Goal: Task Accomplishment & Management: Use online tool/utility

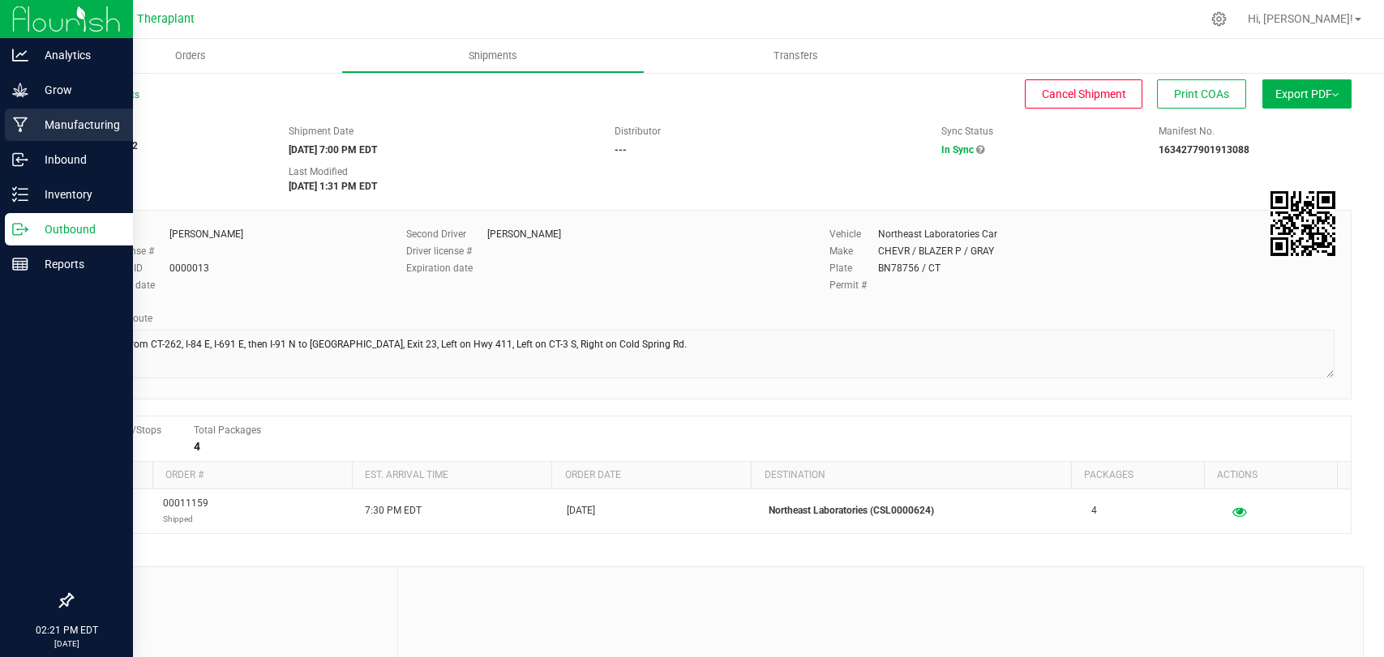
drag, startPoint x: 0, startPoint y: 0, endPoint x: 32, endPoint y: 133, distance: 136.6
click at [32, 133] on p "Manufacturing" at bounding box center [76, 124] width 97 height 19
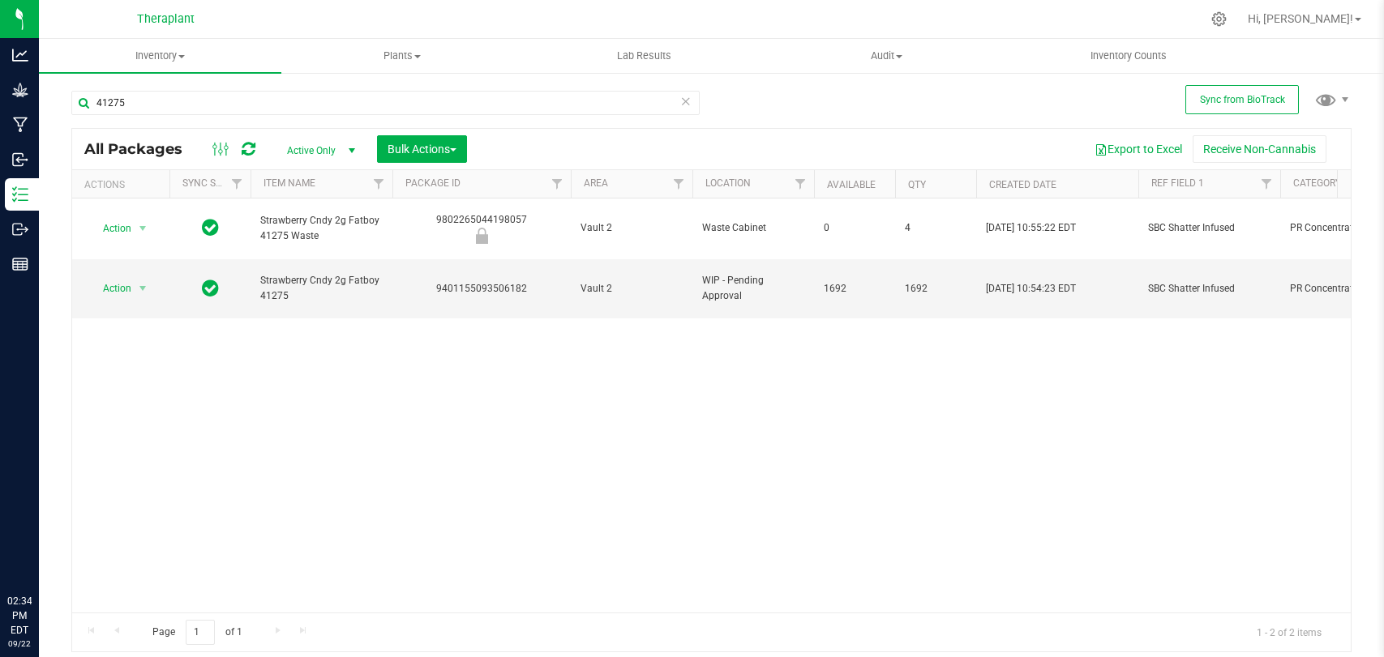
click at [195, 107] on input "41275" at bounding box center [385, 103] width 628 height 24
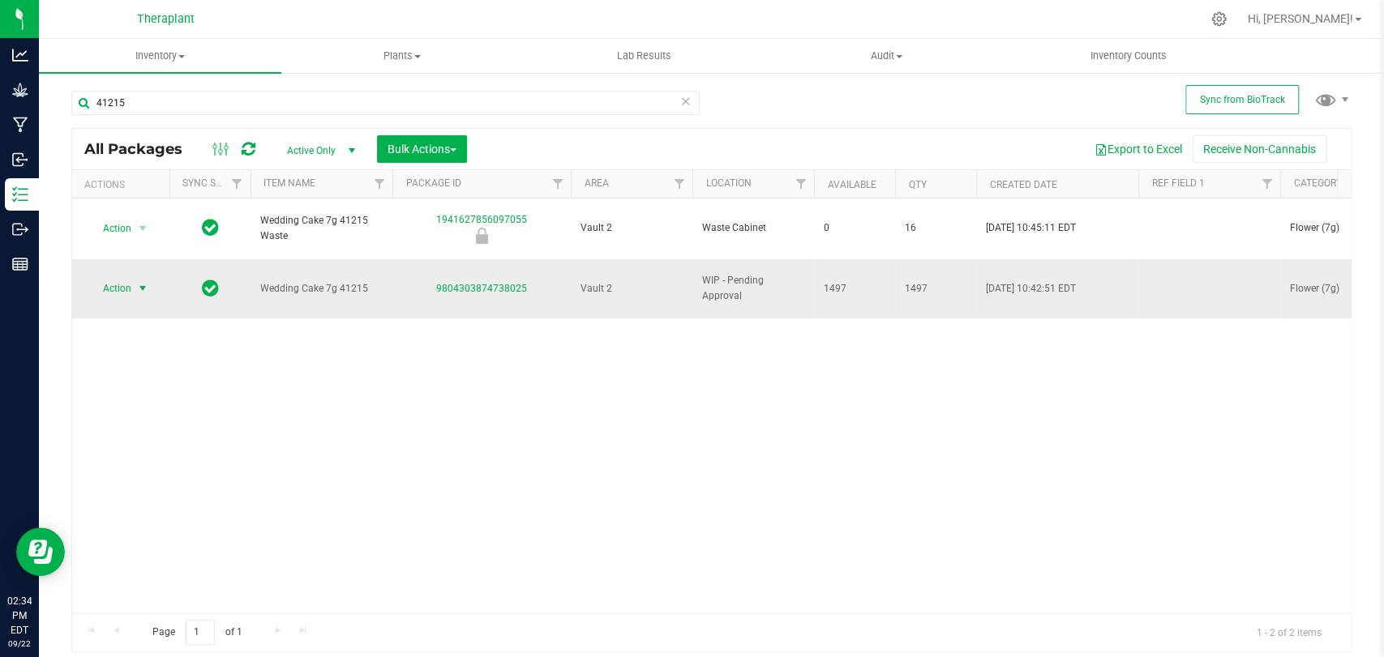
type input "41215"
click at [130, 277] on span "Action" at bounding box center [110, 288] width 44 height 23
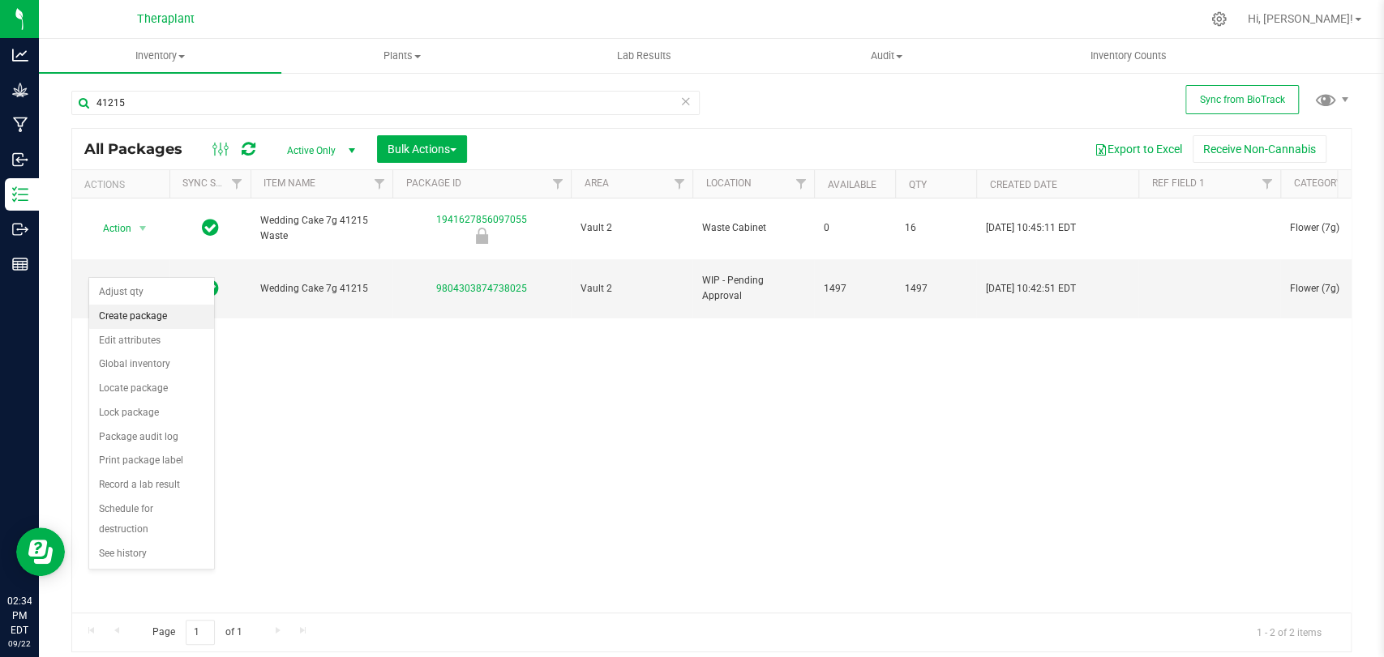
click at [158, 321] on li "Create package" at bounding box center [151, 317] width 125 height 24
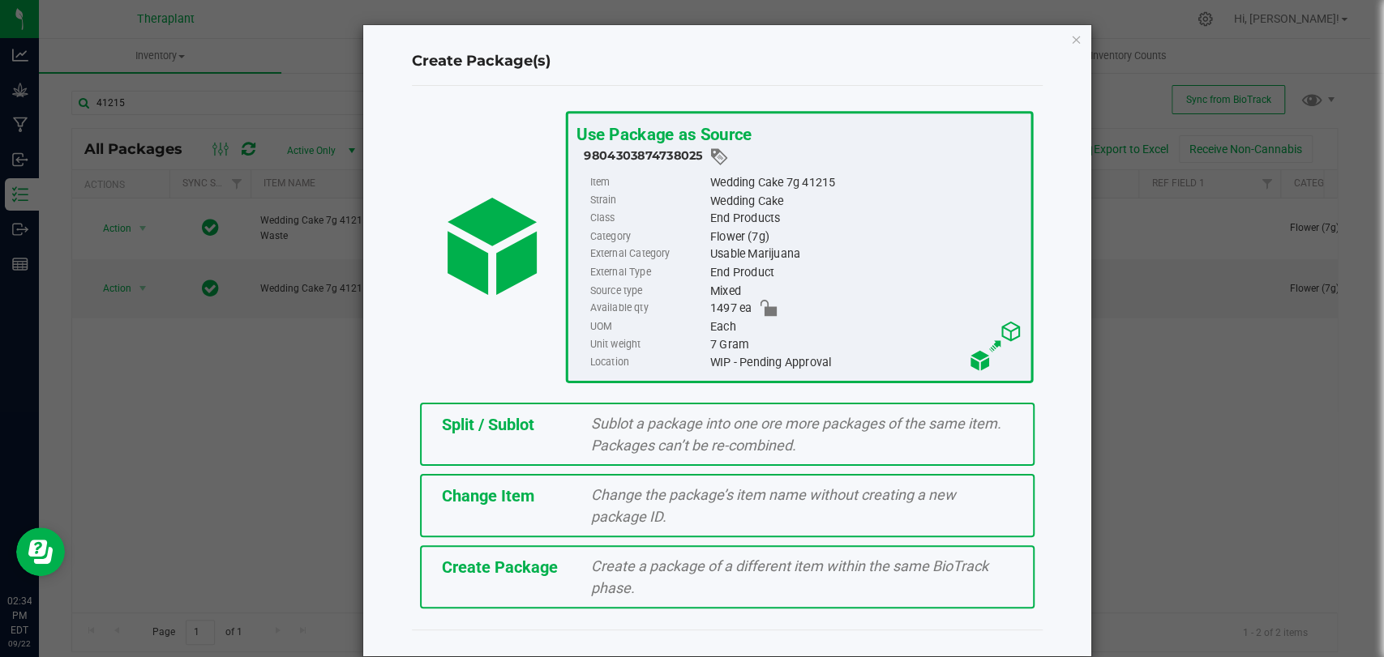
click at [537, 425] on div "Split / Sublot" at bounding box center [504, 425] width 149 height 24
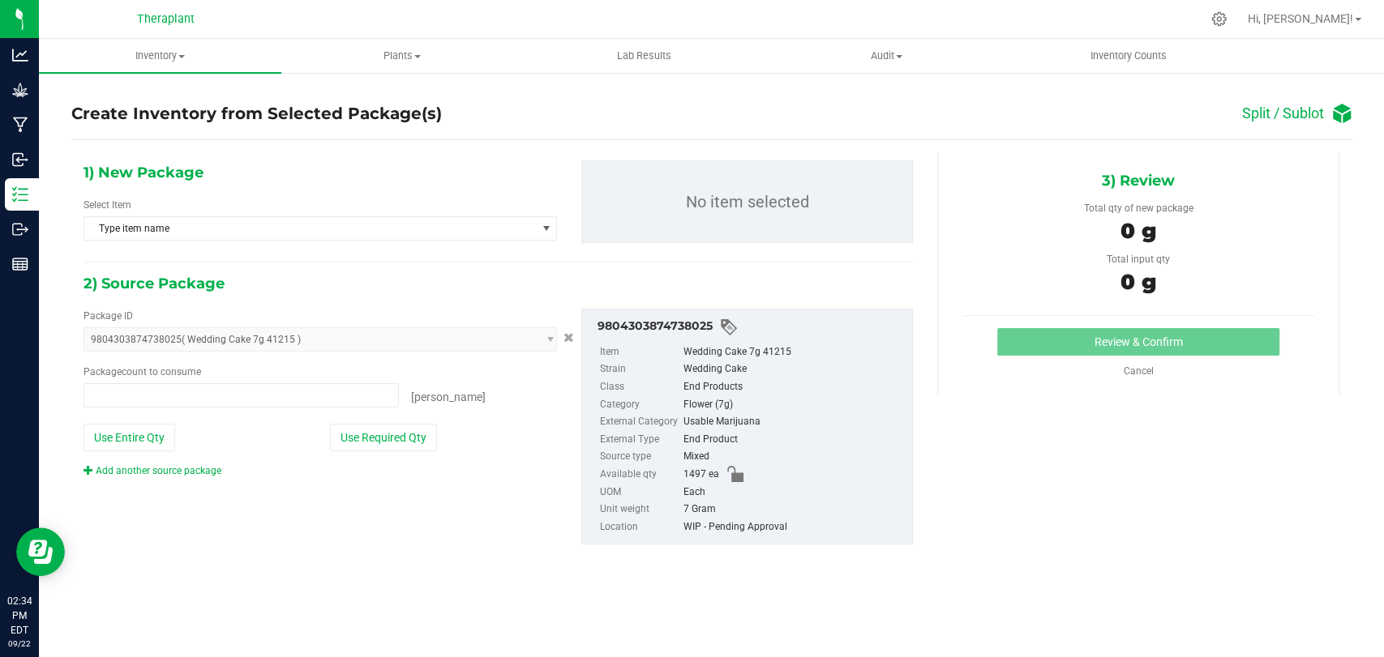
type input "0 ea"
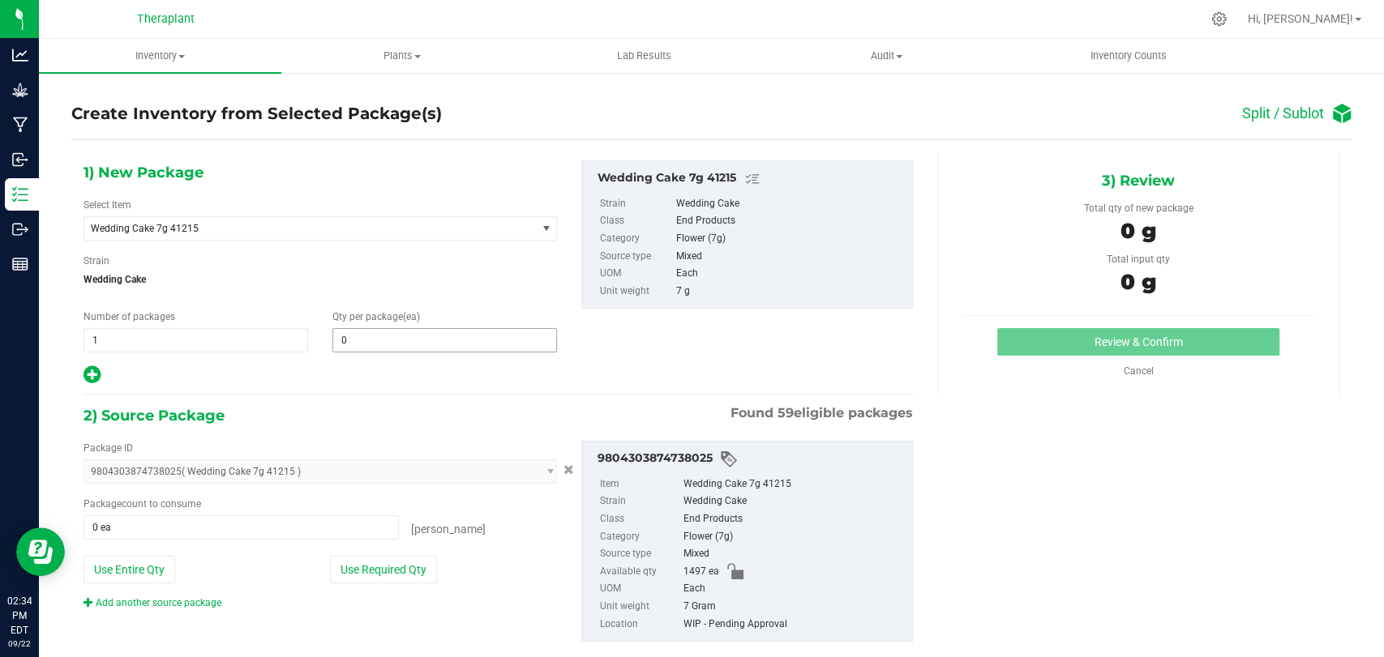
click at [476, 340] on span "0 0" at bounding box center [444, 340] width 225 height 24
type input "1"
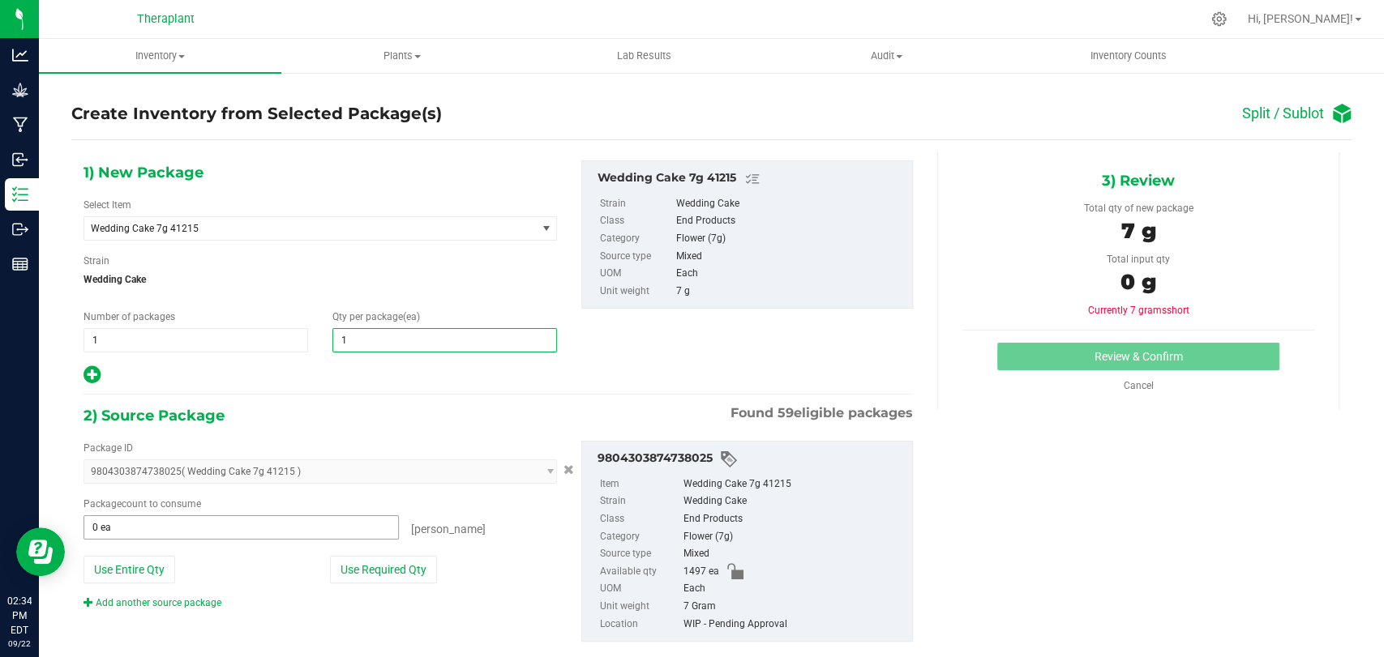
click at [288, 523] on input "0 ea" at bounding box center [241, 527] width 314 height 23
type input "1"
type input "01"
type input "0 ea"
click at [1030, 335] on div "3) Review Total qty of new package 7 g Total input qty 0 g Currently 7 grams sh…" at bounding box center [1138, 280] width 402 height 257
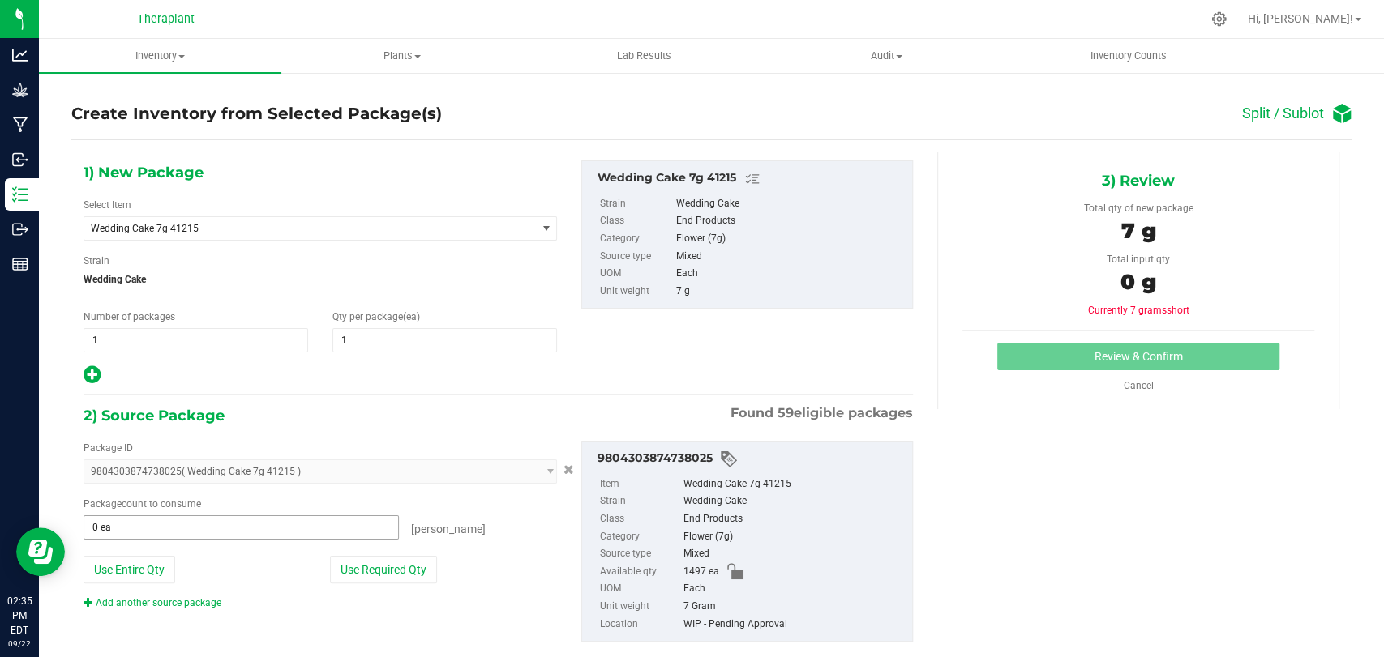
click at [237, 537] on span "0 ea 0" at bounding box center [240, 528] width 315 height 24
type input "1"
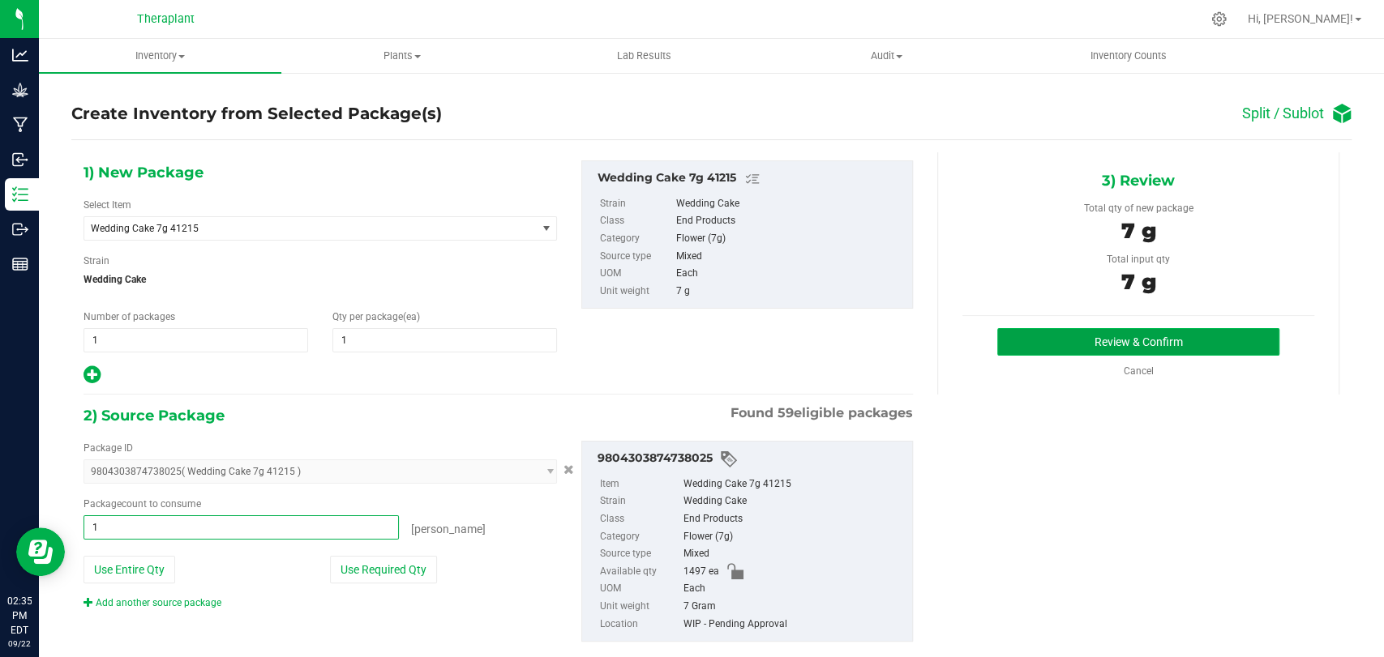
type input "1 ea"
click at [1032, 340] on button "Review & Confirm" at bounding box center [1137, 342] width 281 height 28
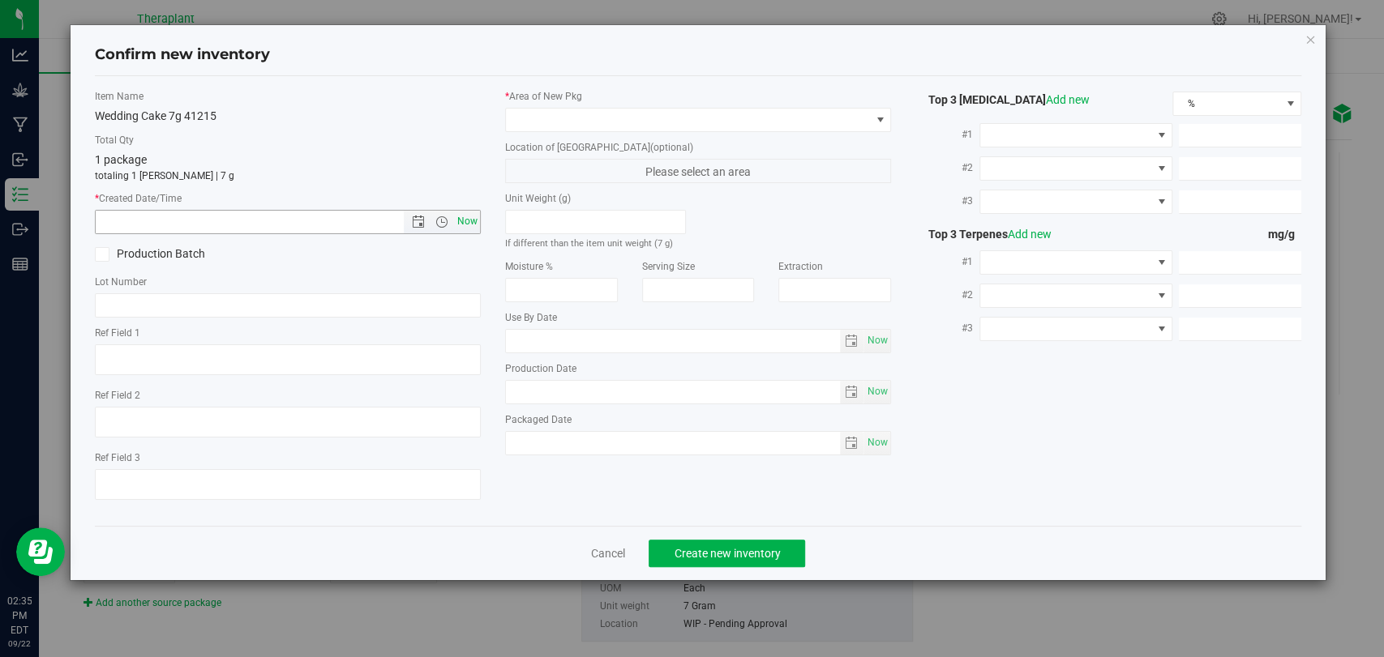
click at [476, 225] on span "Now" at bounding box center [468, 222] width 28 height 24
type input "[DATE] 2:35 PM"
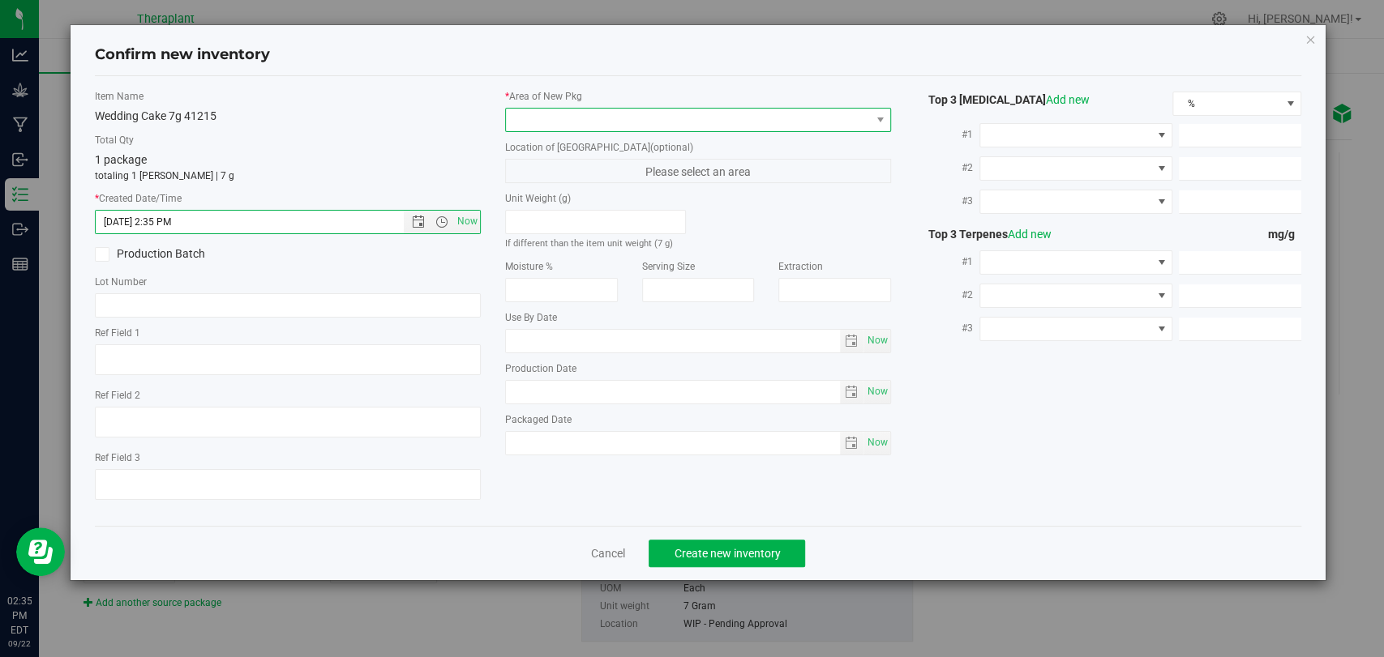
click at [584, 125] on span at bounding box center [688, 120] width 364 height 23
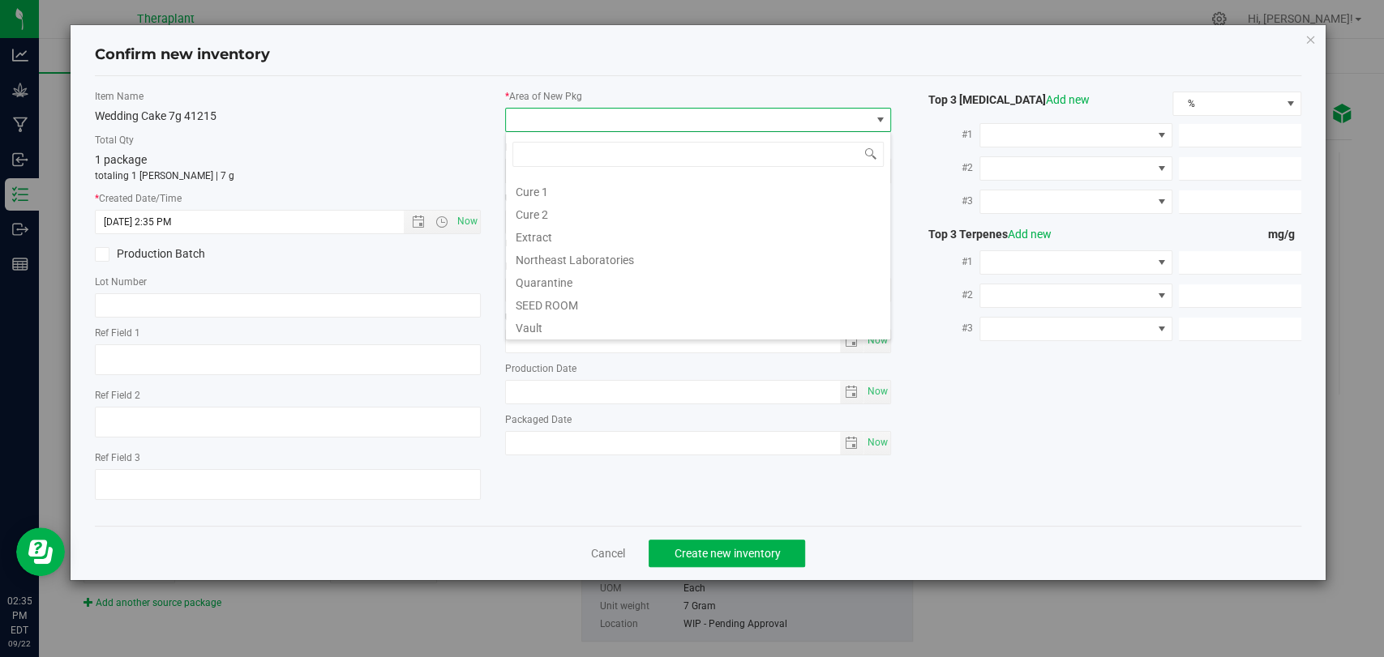
scroll to position [201, 0]
click at [550, 258] on li "Vault 2" at bounding box center [698, 257] width 384 height 23
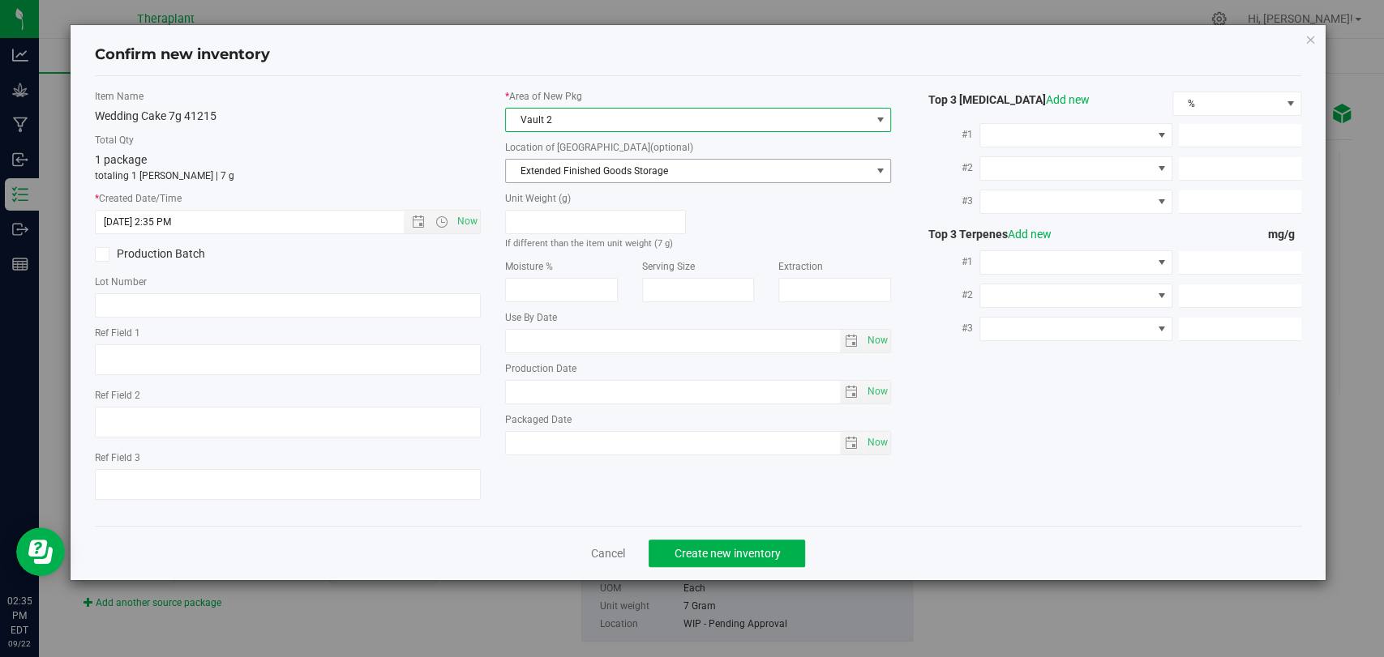
click at [576, 168] on span "Extended Finished Goods Storage" at bounding box center [688, 171] width 364 height 23
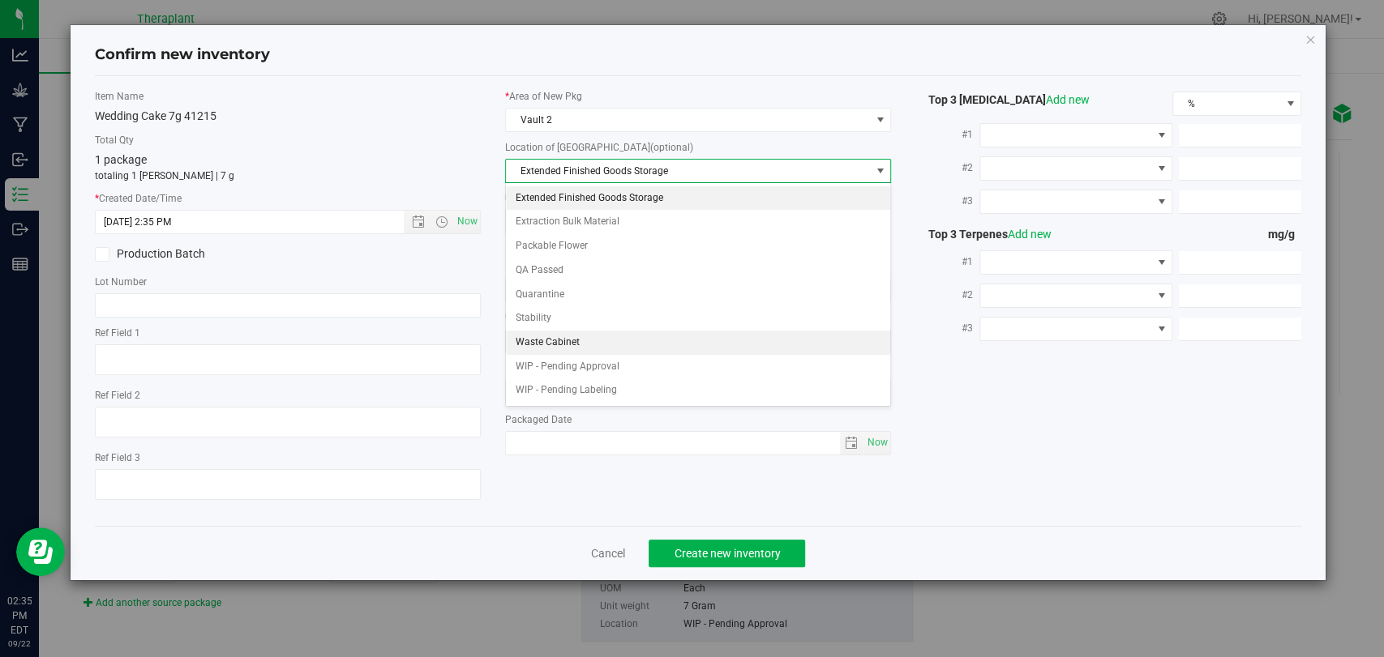
click at [557, 339] on li "Waste Cabinet" at bounding box center [698, 343] width 384 height 24
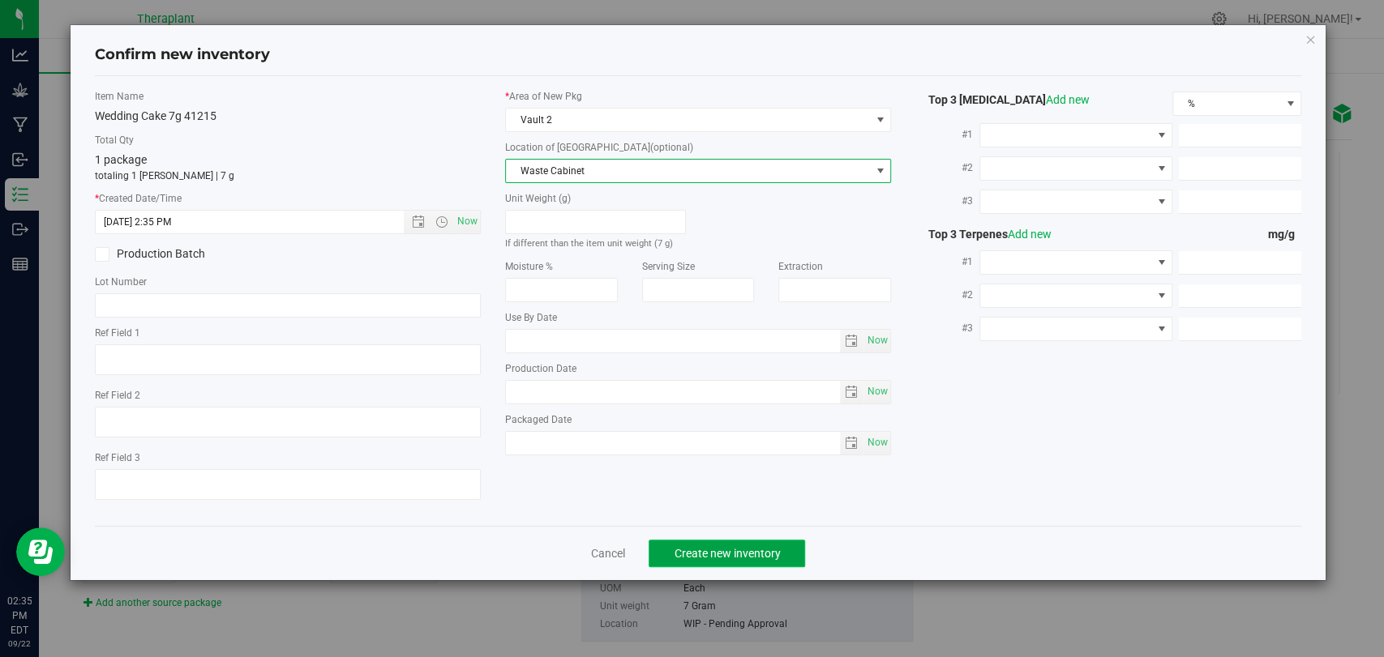
click at [713, 549] on span "Create new inventory" at bounding box center [727, 553] width 106 height 13
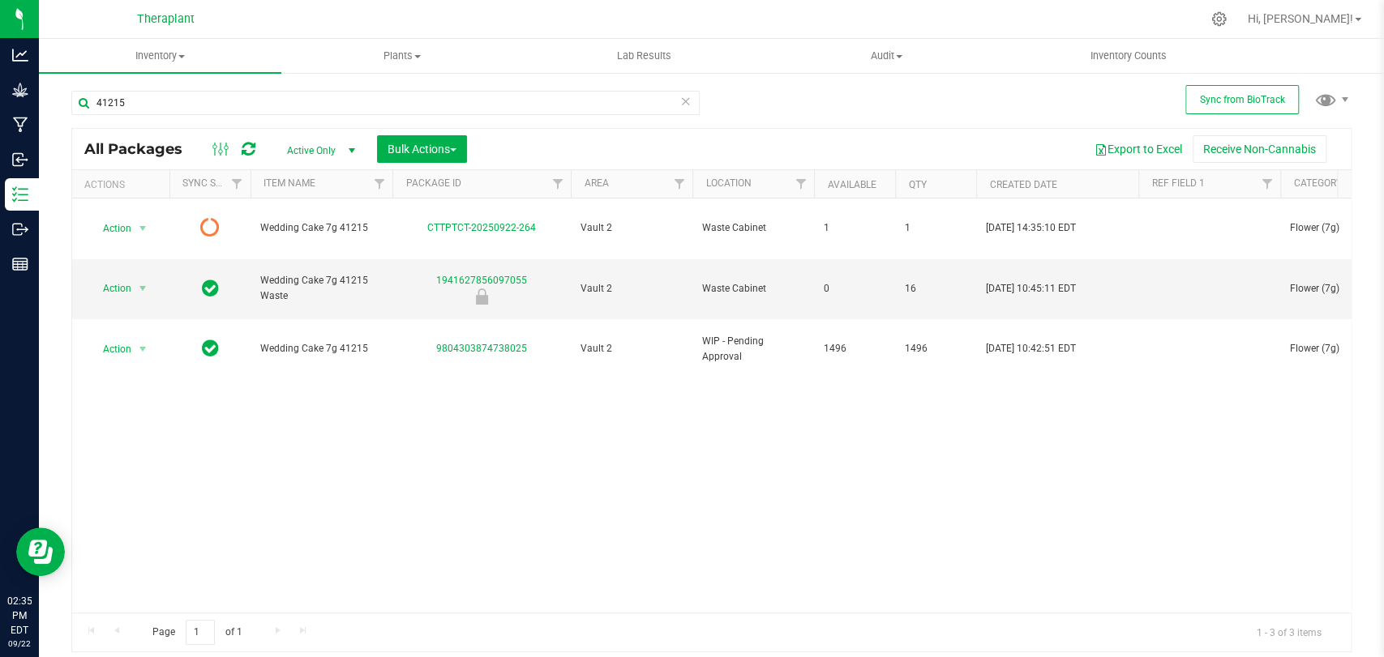
click at [253, 147] on icon at bounding box center [249, 149] width 14 height 16
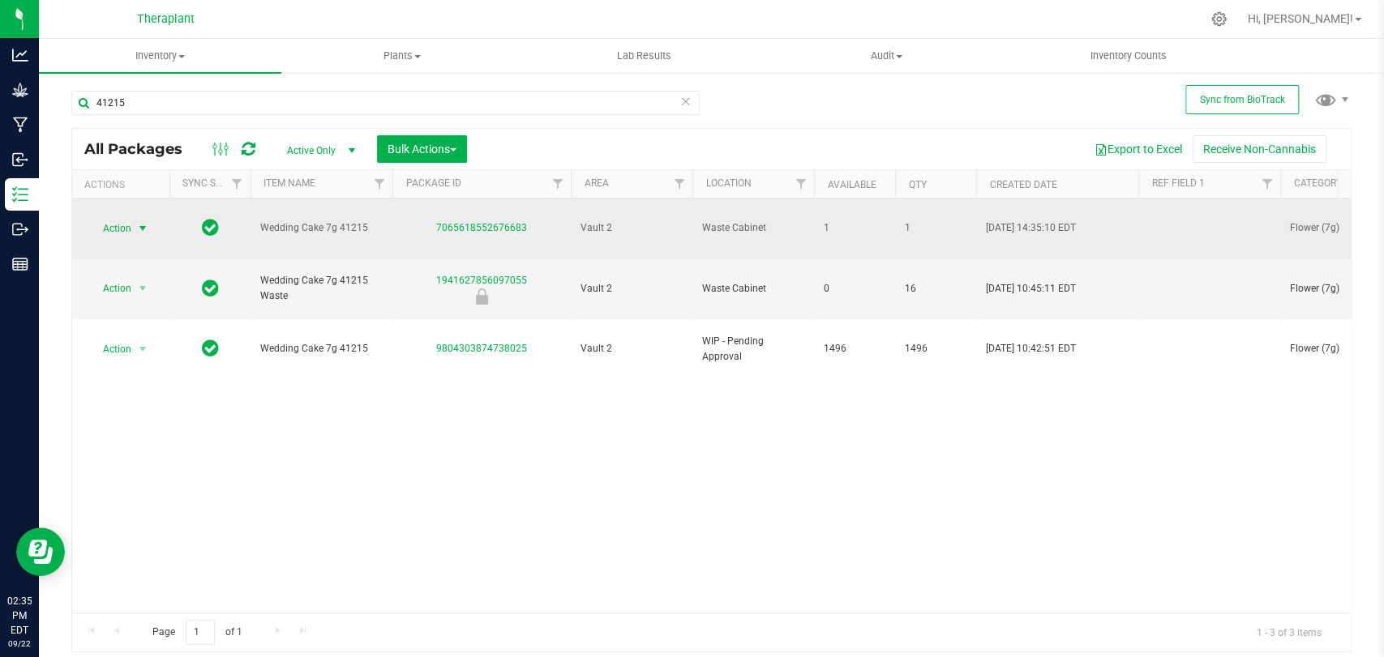
click at [145, 222] on span "select" at bounding box center [142, 228] width 13 height 13
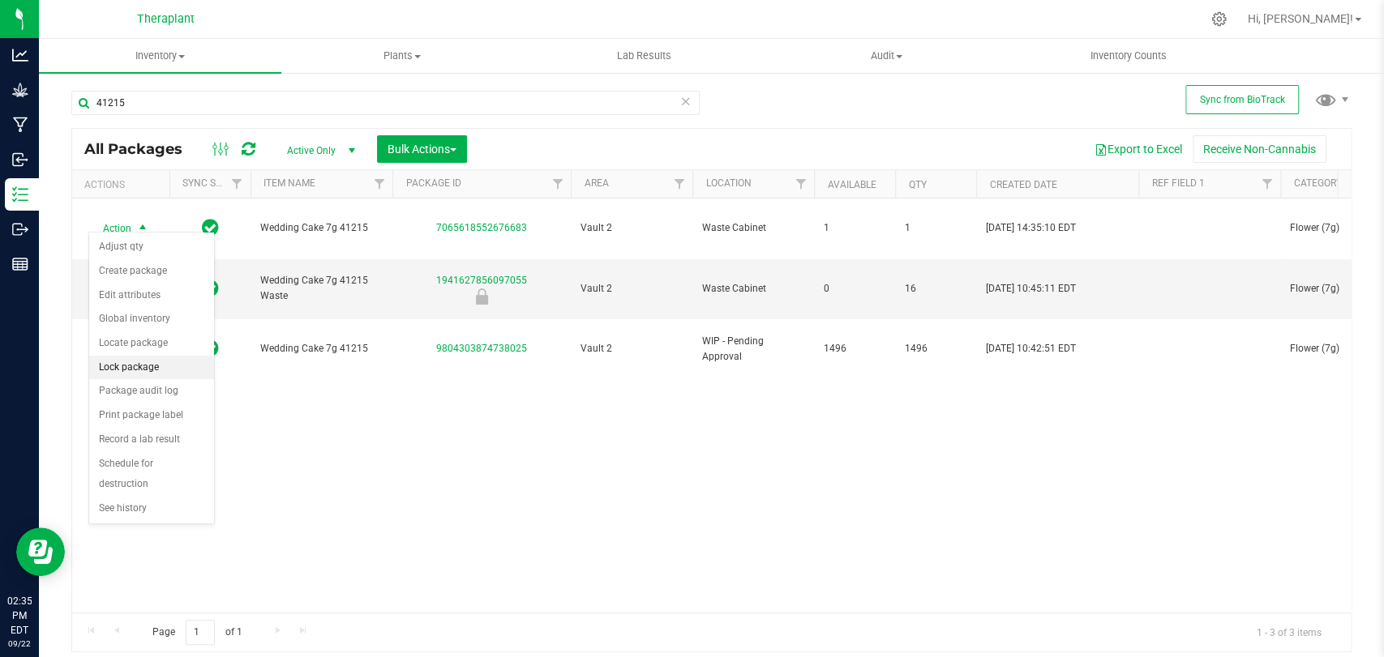
click at [134, 361] on li "Lock package" at bounding box center [151, 368] width 125 height 24
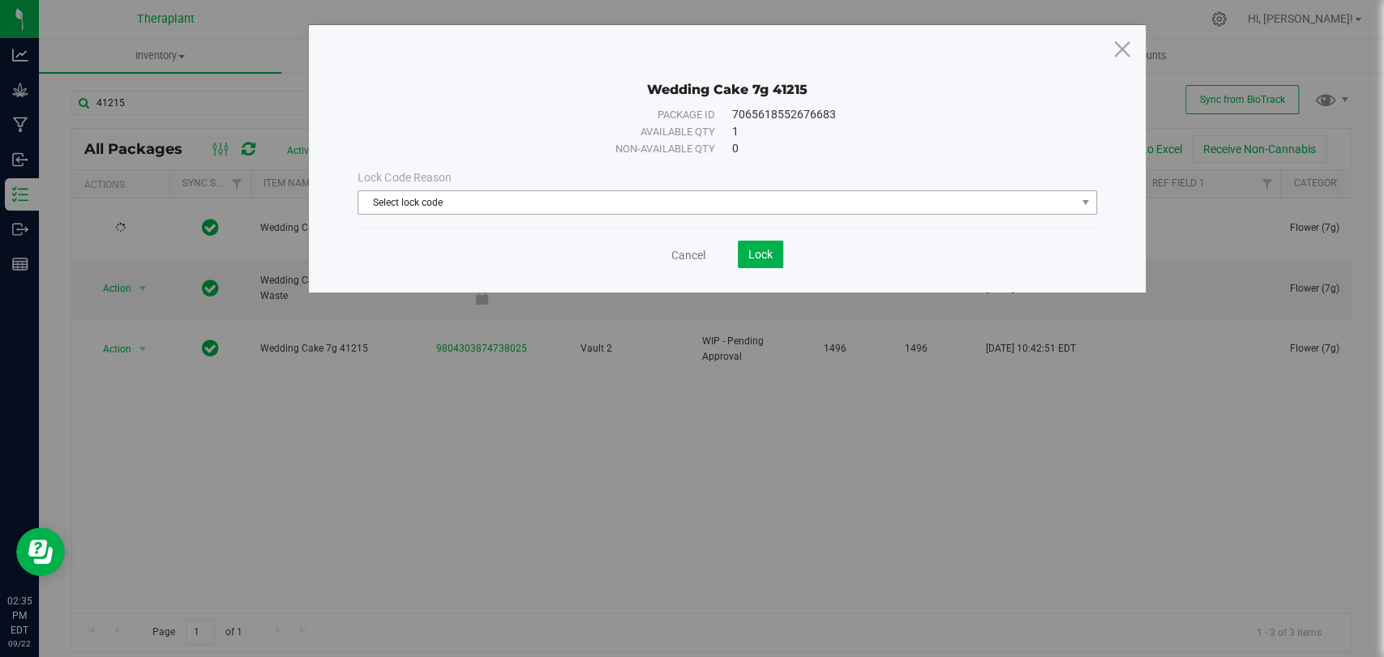
click at [603, 190] on div "Lock Code Reason Select lock code Select lock code Newly Received Quarantine Lo…" at bounding box center [726, 191] width 763 height 45
drag, startPoint x: 584, startPoint y: 198, endPoint x: 533, endPoint y: 203, distance: 51.3
click at [583, 198] on span "Select lock code" at bounding box center [716, 202] width 717 height 23
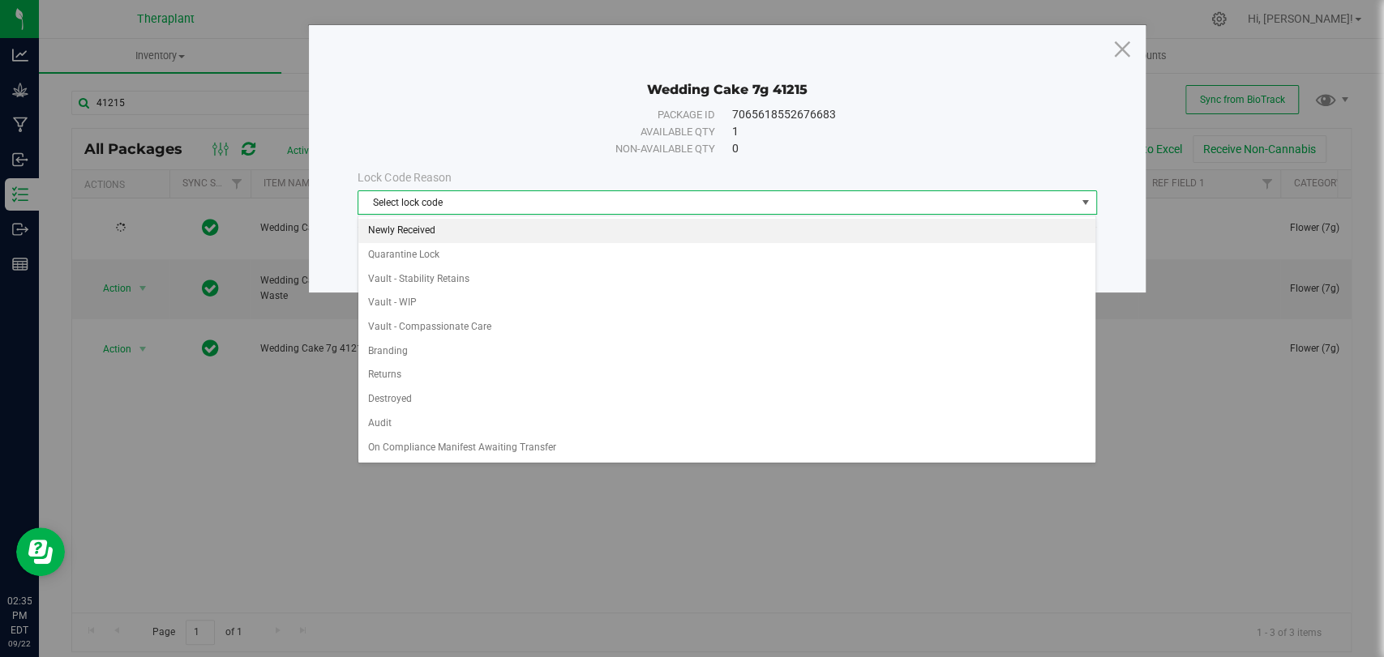
click at [469, 234] on li "Newly Received" at bounding box center [726, 231] width 737 height 24
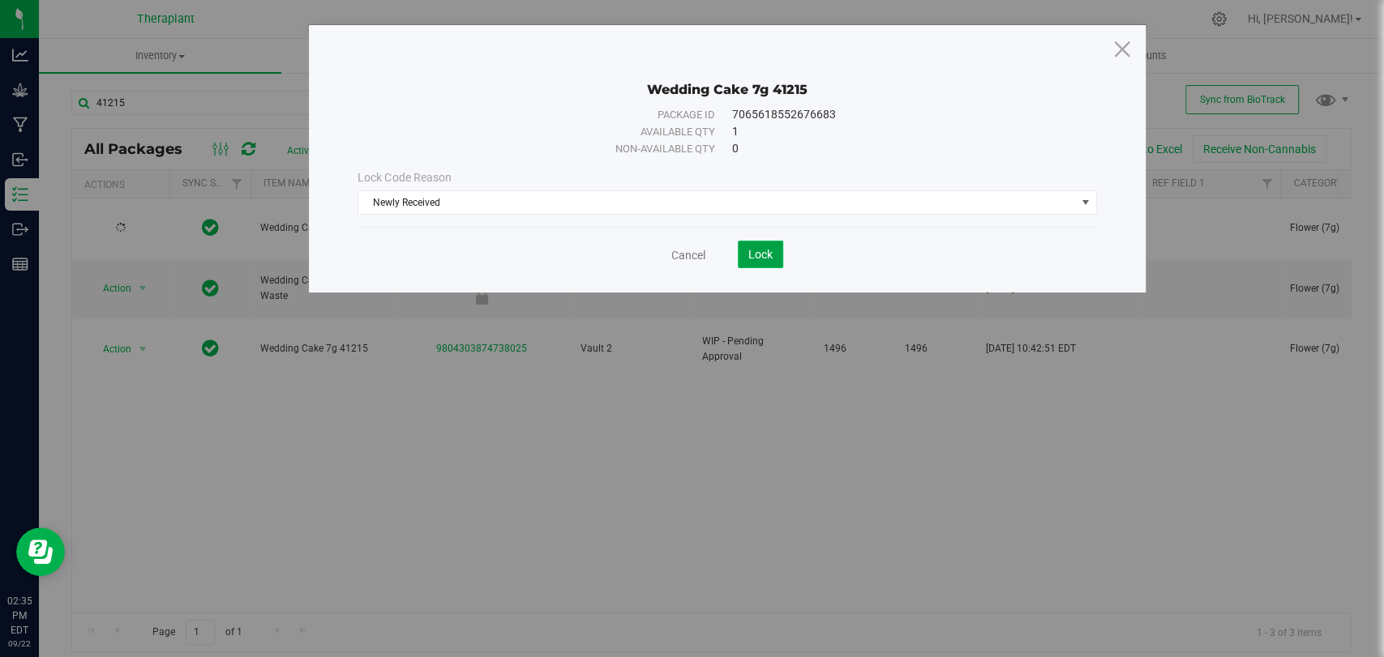
click at [748, 246] on button "Lock" at bounding box center [760, 255] width 45 height 28
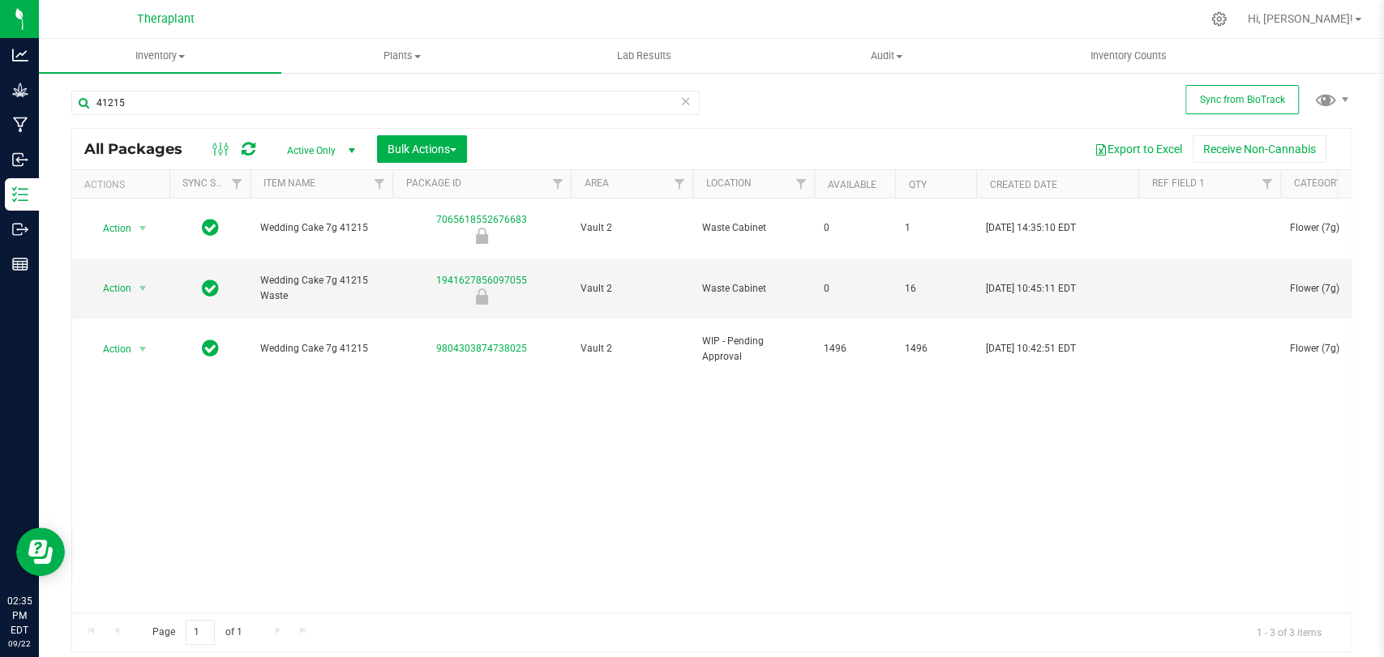
click at [211, 124] on div "41215" at bounding box center [385, 109] width 628 height 37
click at [211, 106] on input "41215" at bounding box center [385, 103] width 628 height 24
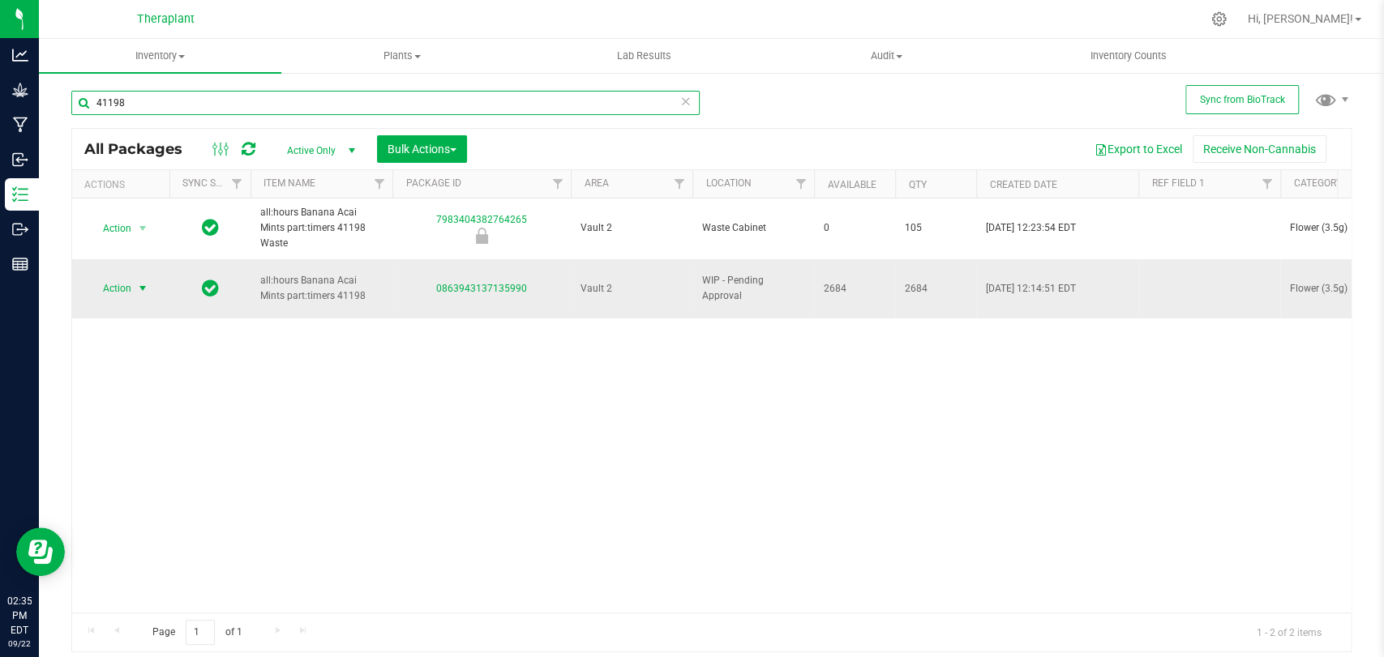
type input "41198"
click at [135, 277] on span "select" at bounding box center [143, 288] width 20 height 23
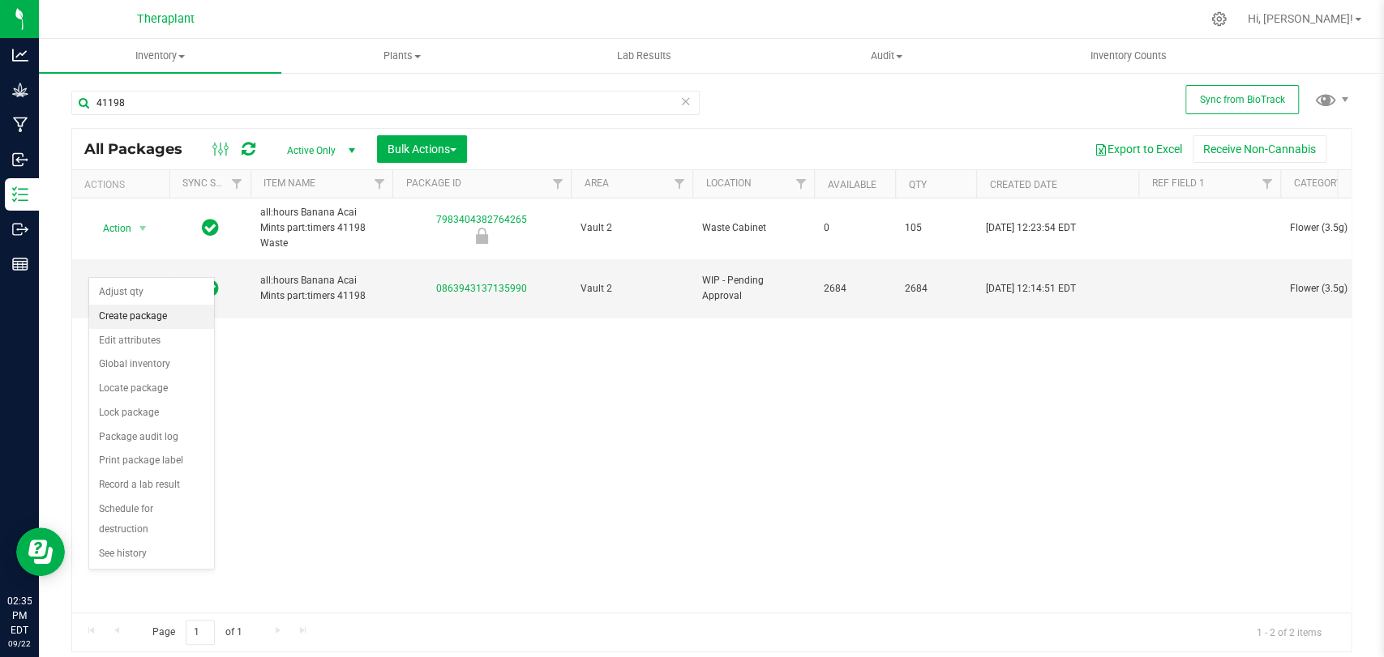
click at [149, 323] on li "Create package" at bounding box center [151, 317] width 125 height 24
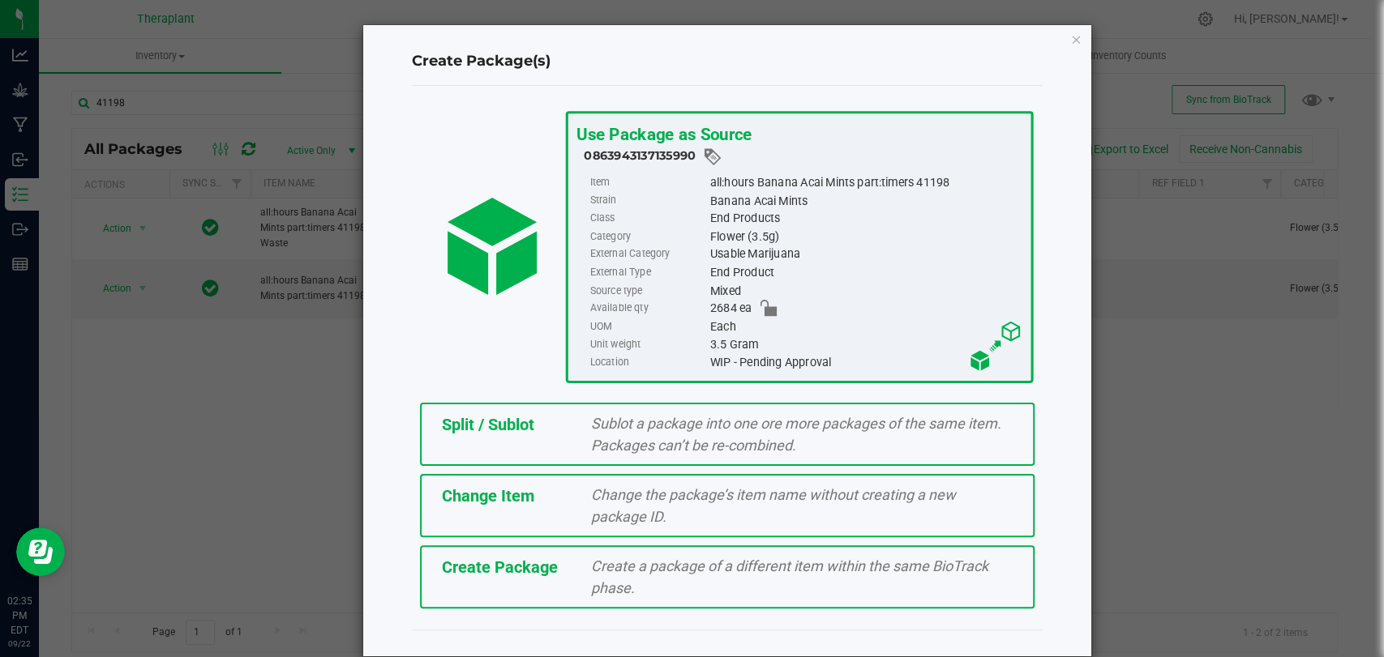
click at [554, 411] on div "Split / Sublot Sublot a package into one ore more packages of the same item. Pa…" at bounding box center [727, 434] width 614 height 63
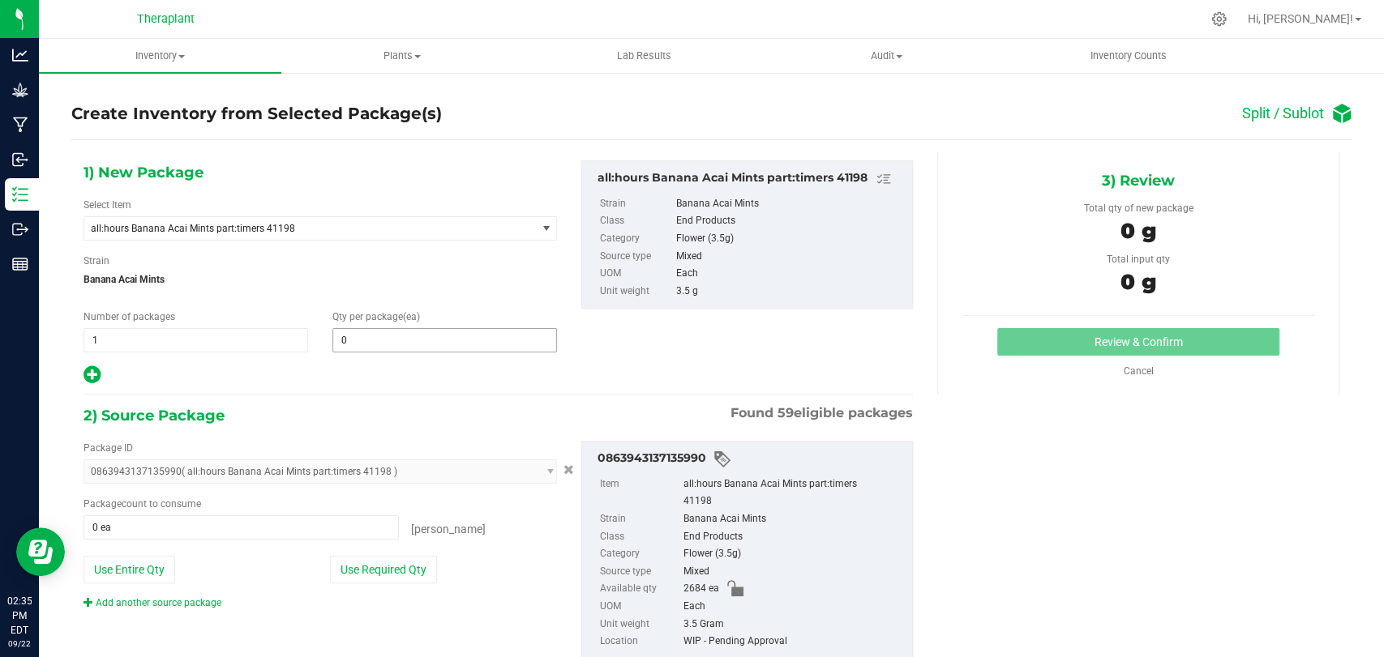
click at [362, 339] on span "0 0" at bounding box center [444, 340] width 225 height 24
type input "1"
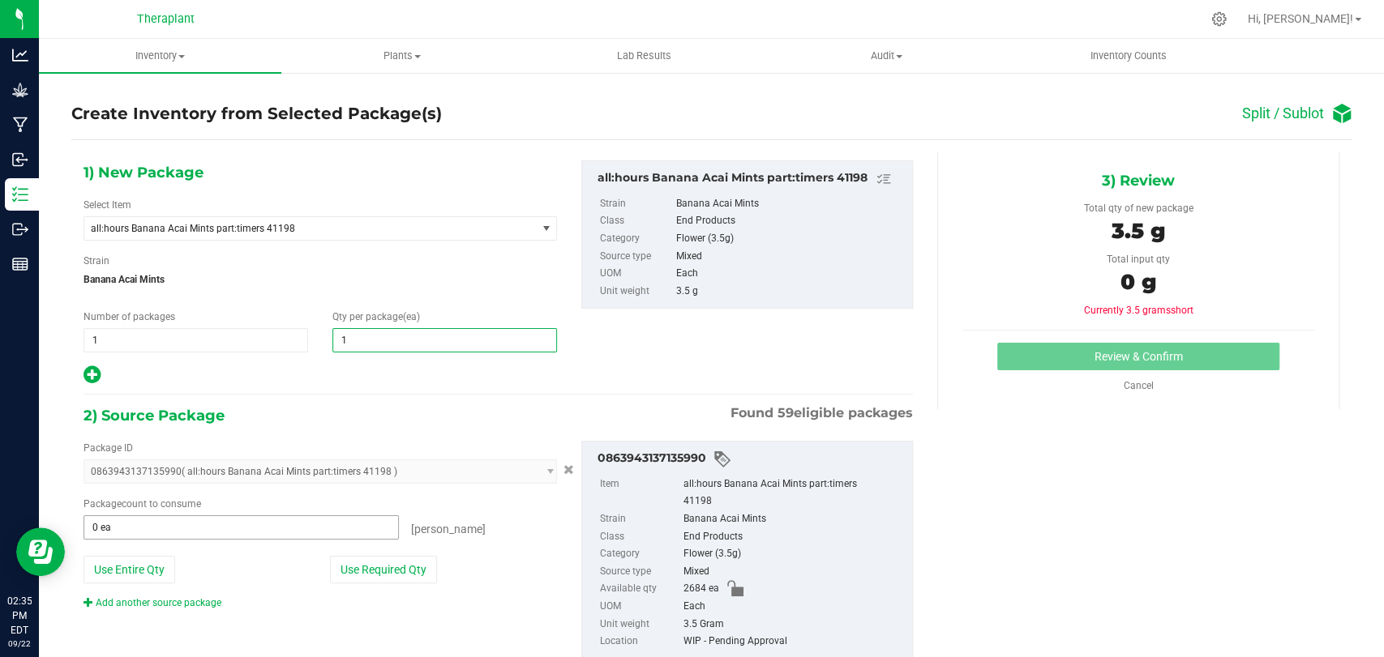
click at [218, 537] on input "0 ea" at bounding box center [241, 527] width 314 height 23
type input "1"
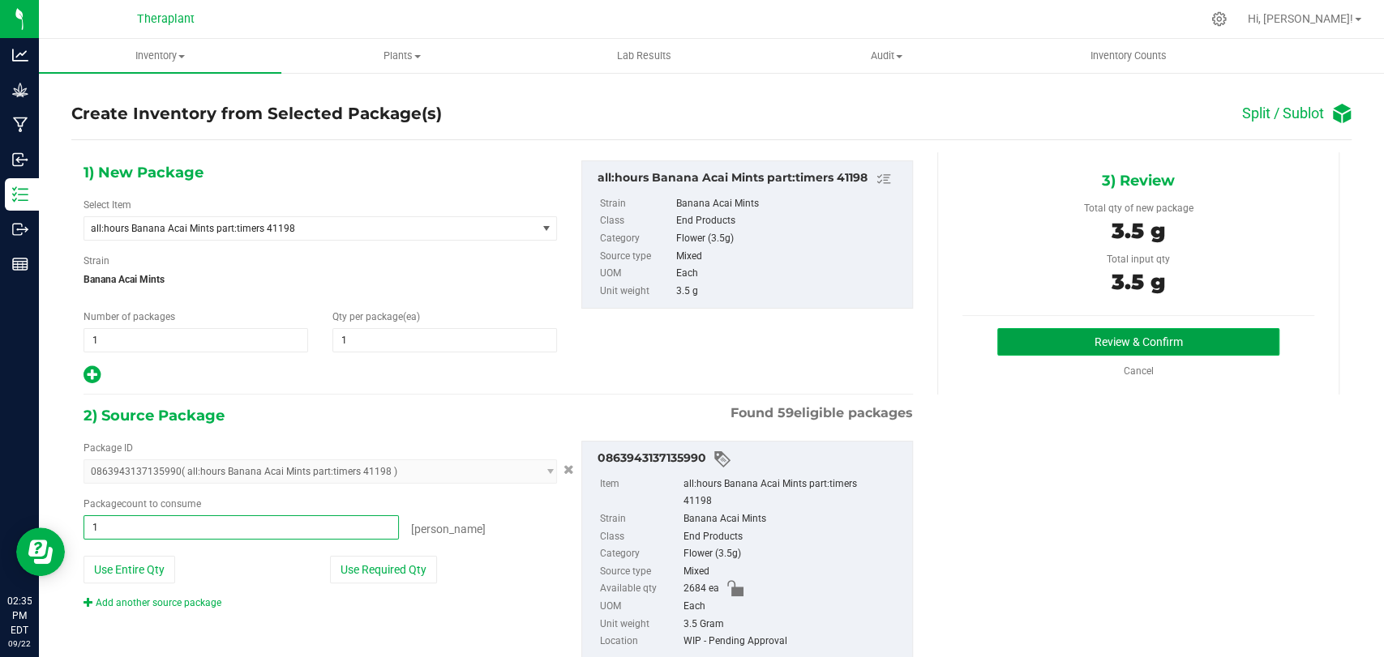
type input "1 ea"
click at [1055, 340] on button "Review & Confirm" at bounding box center [1137, 342] width 281 height 28
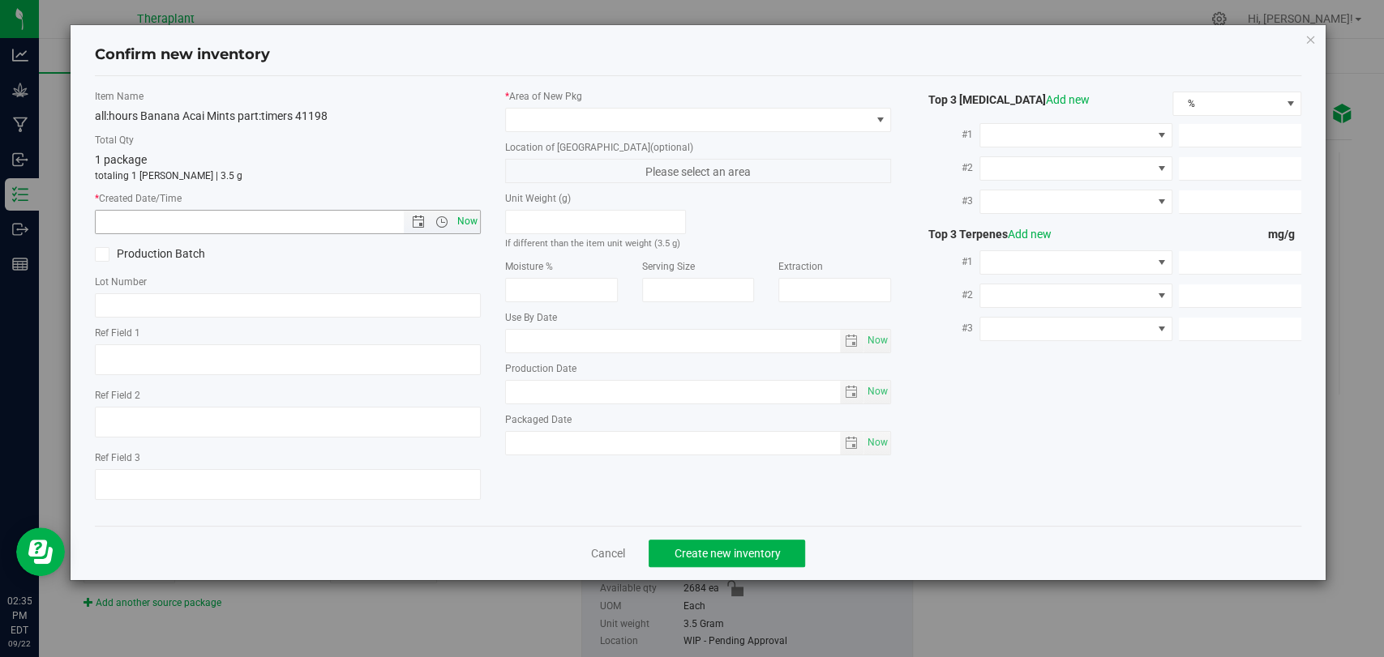
click at [464, 224] on span "Now" at bounding box center [468, 222] width 28 height 24
type input "9/22/2025 2:35 PM"
click at [590, 131] on span at bounding box center [688, 120] width 364 height 23
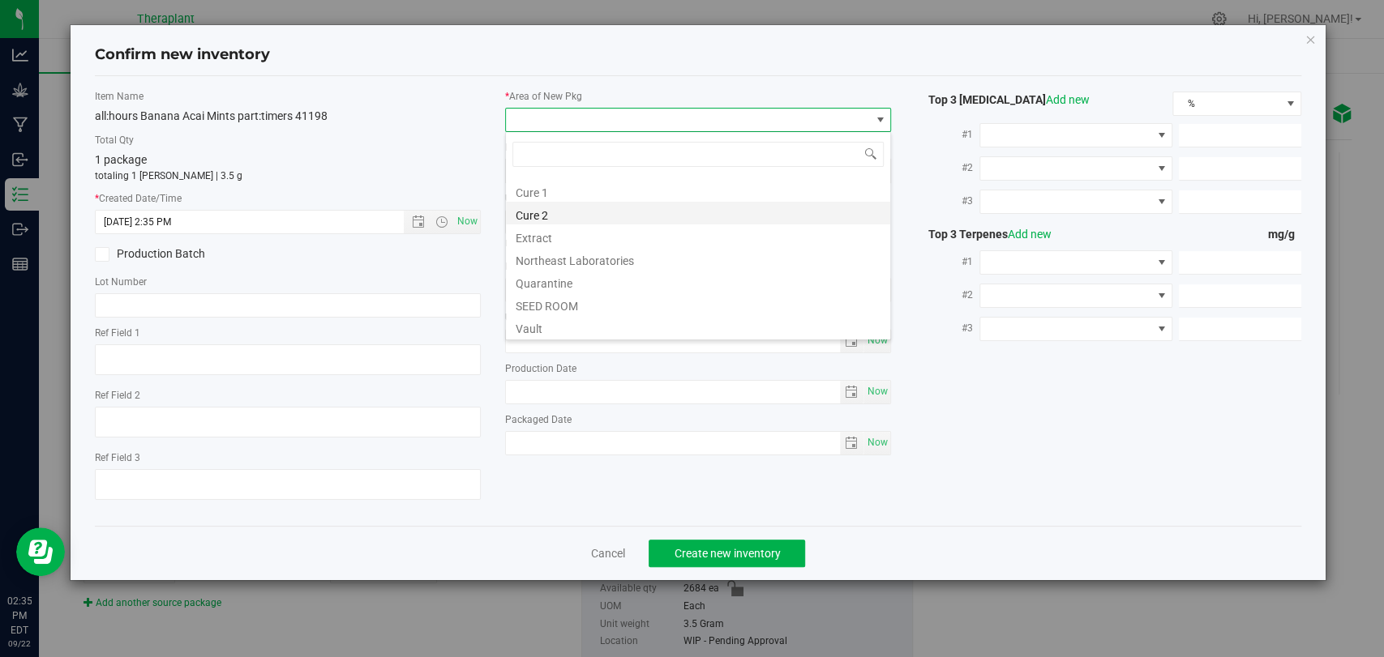
scroll to position [201, 0]
click at [553, 259] on li "Vault 2" at bounding box center [698, 257] width 384 height 23
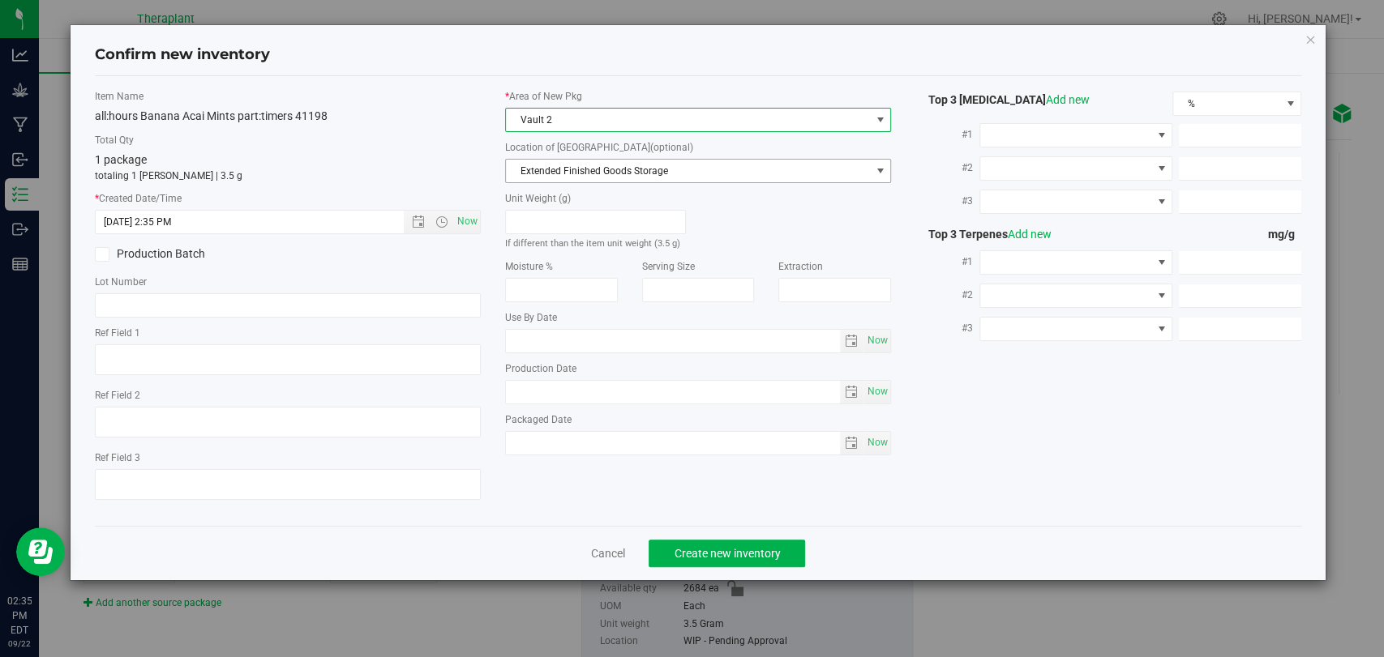
click at [566, 167] on span "Extended Finished Goods Storage" at bounding box center [688, 171] width 364 height 23
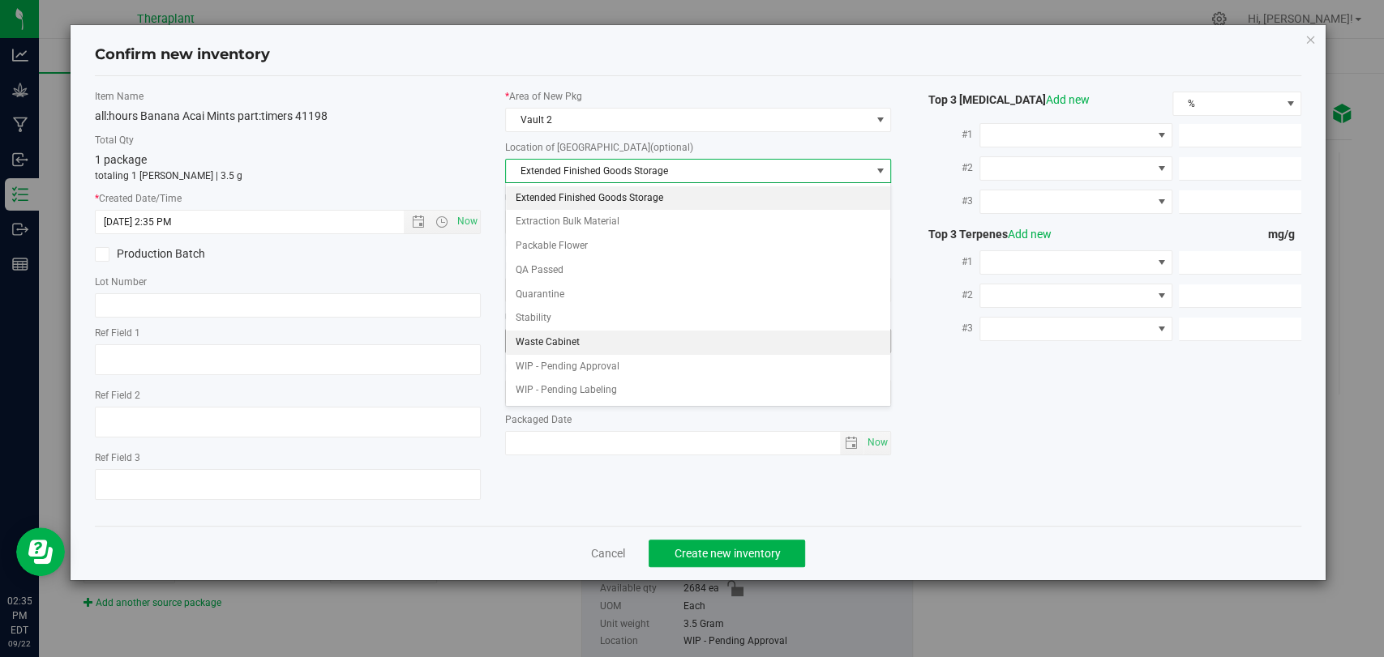
click at [559, 333] on li "Waste Cabinet" at bounding box center [698, 343] width 384 height 24
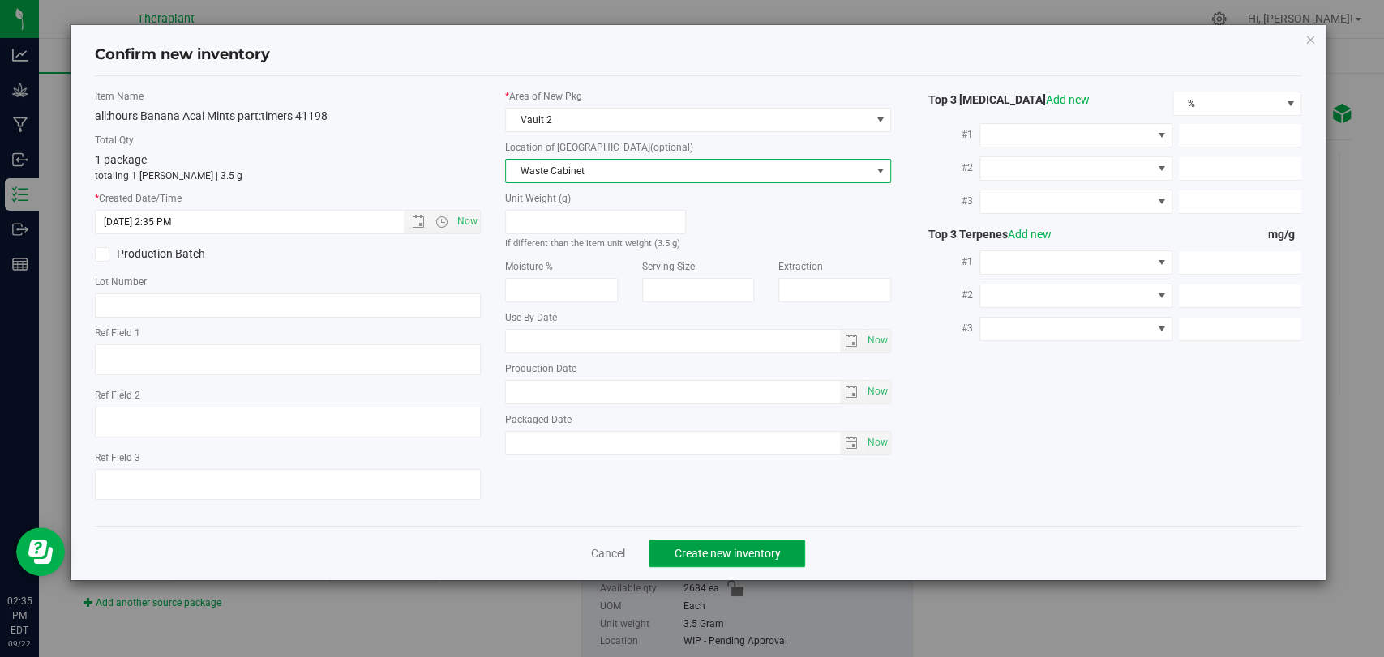
click at [699, 553] on span "Create new inventory" at bounding box center [727, 553] width 106 height 13
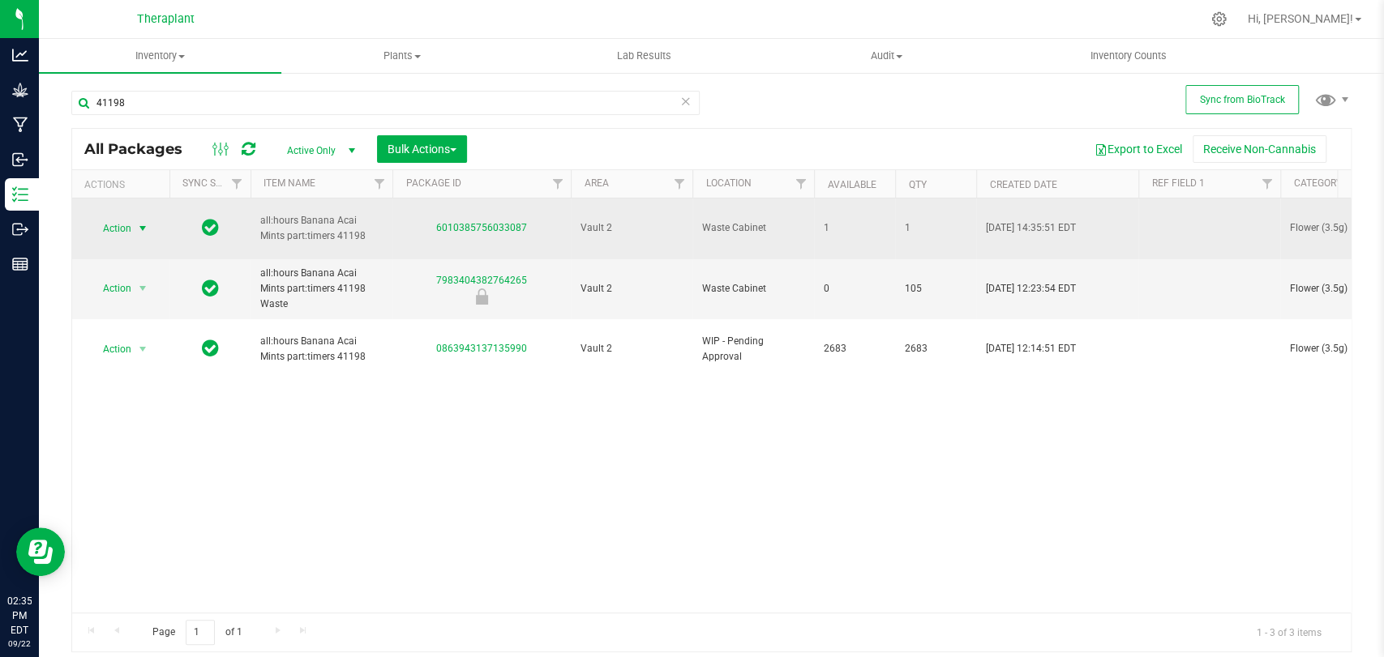
click at [123, 226] on span "Action" at bounding box center [110, 228] width 44 height 23
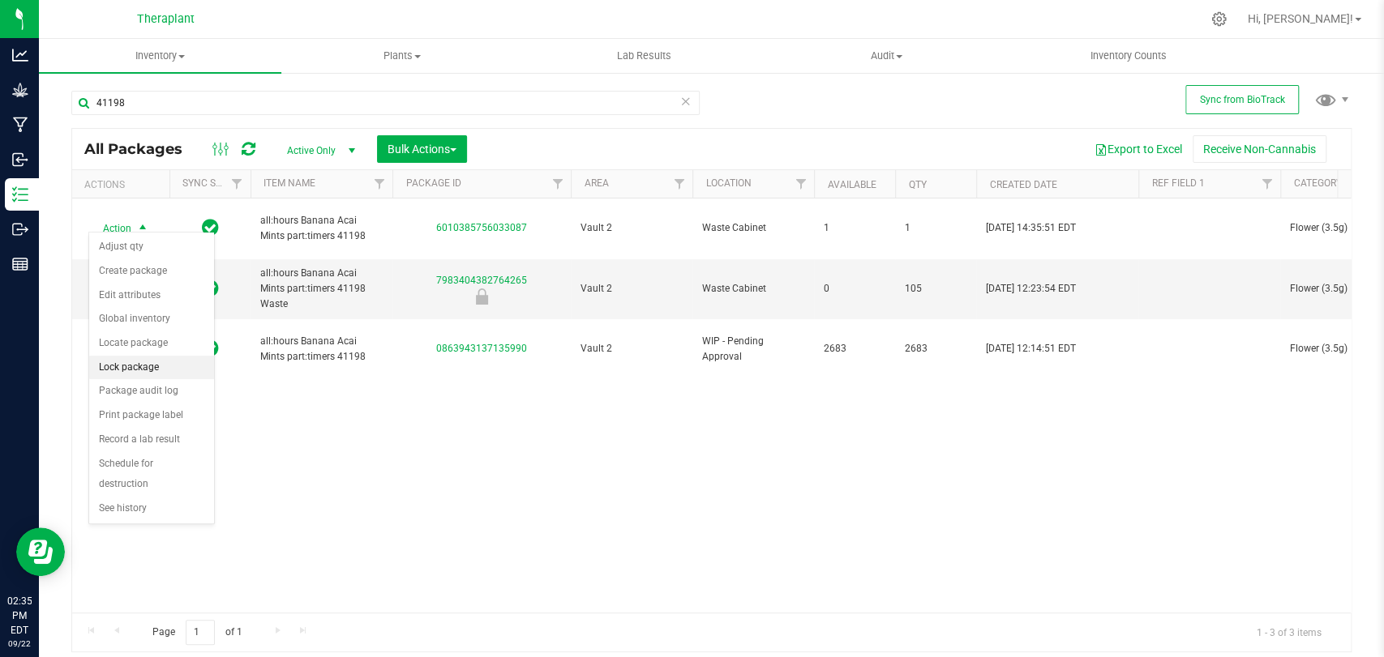
click at [135, 364] on li "Lock package" at bounding box center [151, 368] width 125 height 24
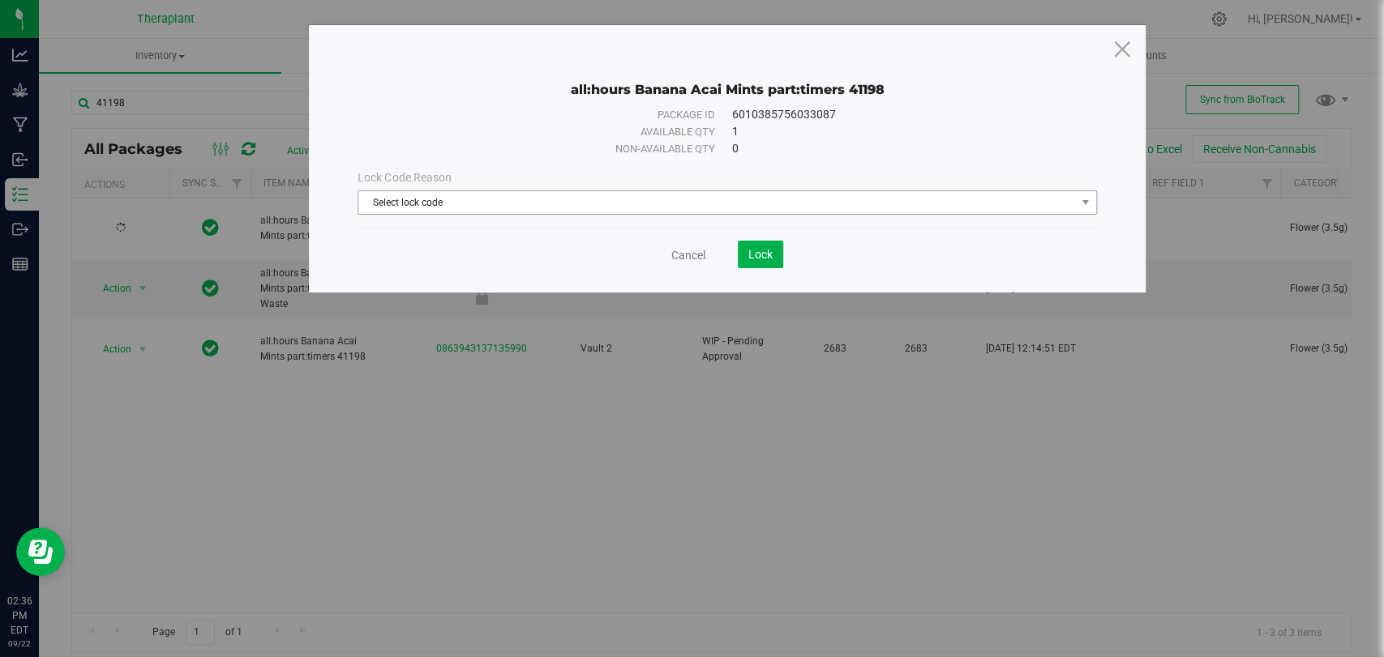
click at [622, 208] on span "Select lock code" at bounding box center [716, 202] width 717 height 23
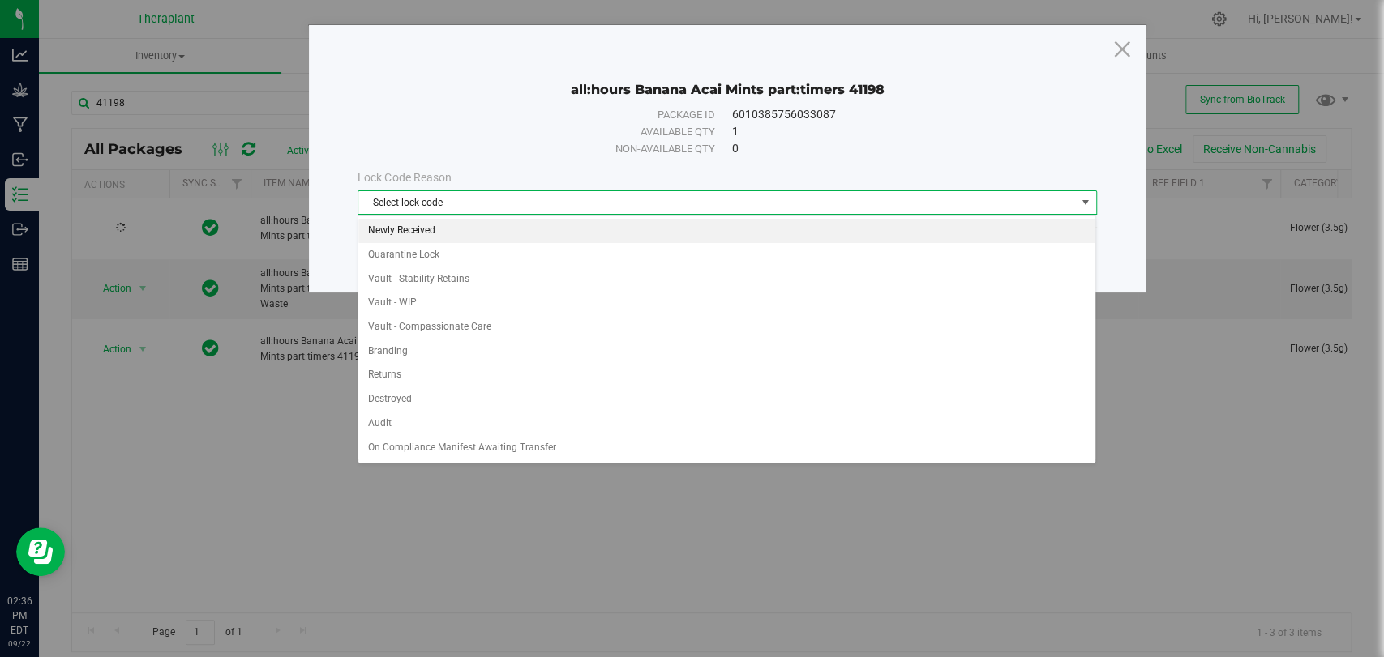
click at [454, 240] on li "Newly Received" at bounding box center [726, 231] width 737 height 24
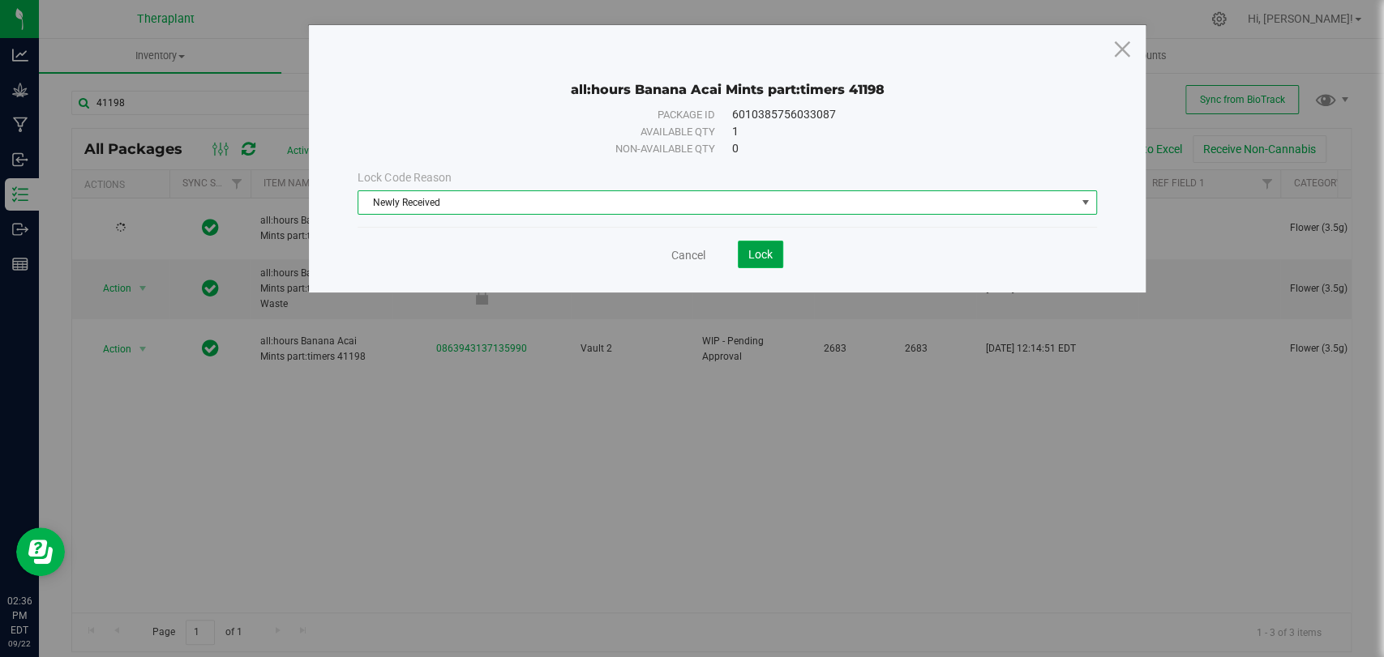
drag, startPoint x: 746, startPoint y: 248, endPoint x: 763, endPoint y: 261, distance: 21.4
click at [746, 248] on button "Lock" at bounding box center [760, 255] width 45 height 28
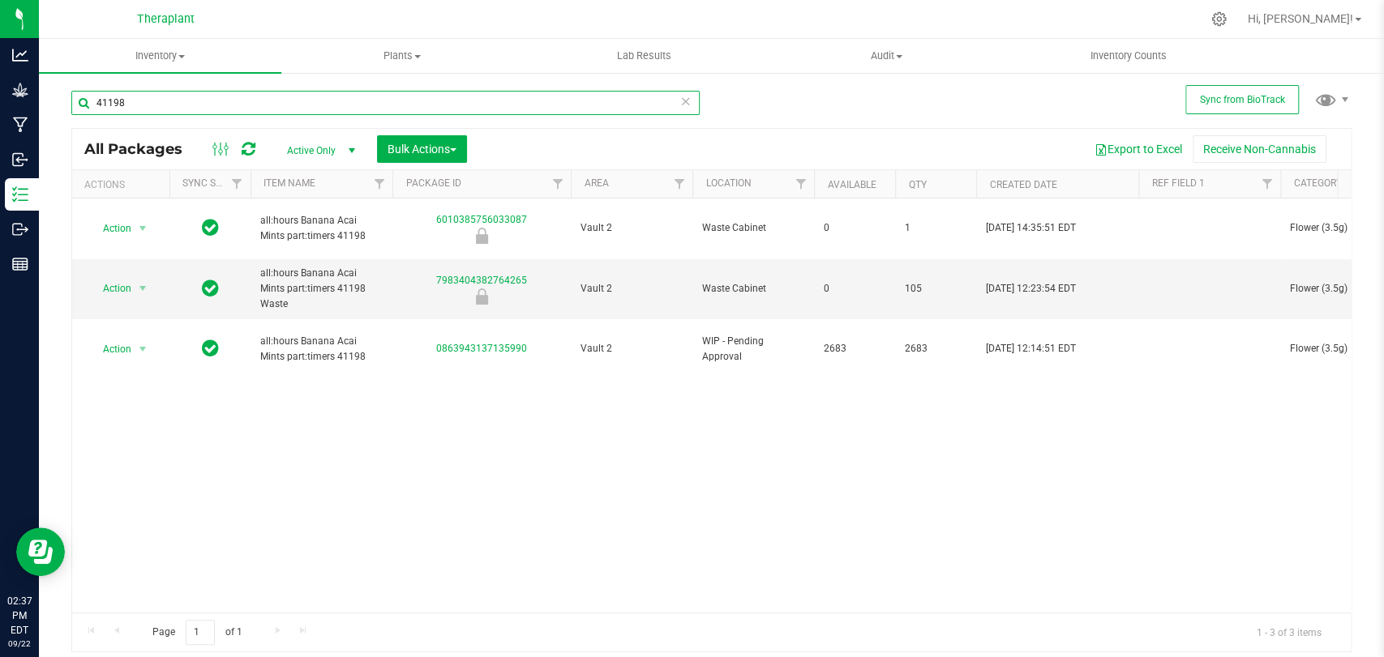
click at [158, 103] on input "41198" at bounding box center [385, 103] width 628 height 24
type input "41215"
